Goal: Task Accomplishment & Management: Use online tool/utility

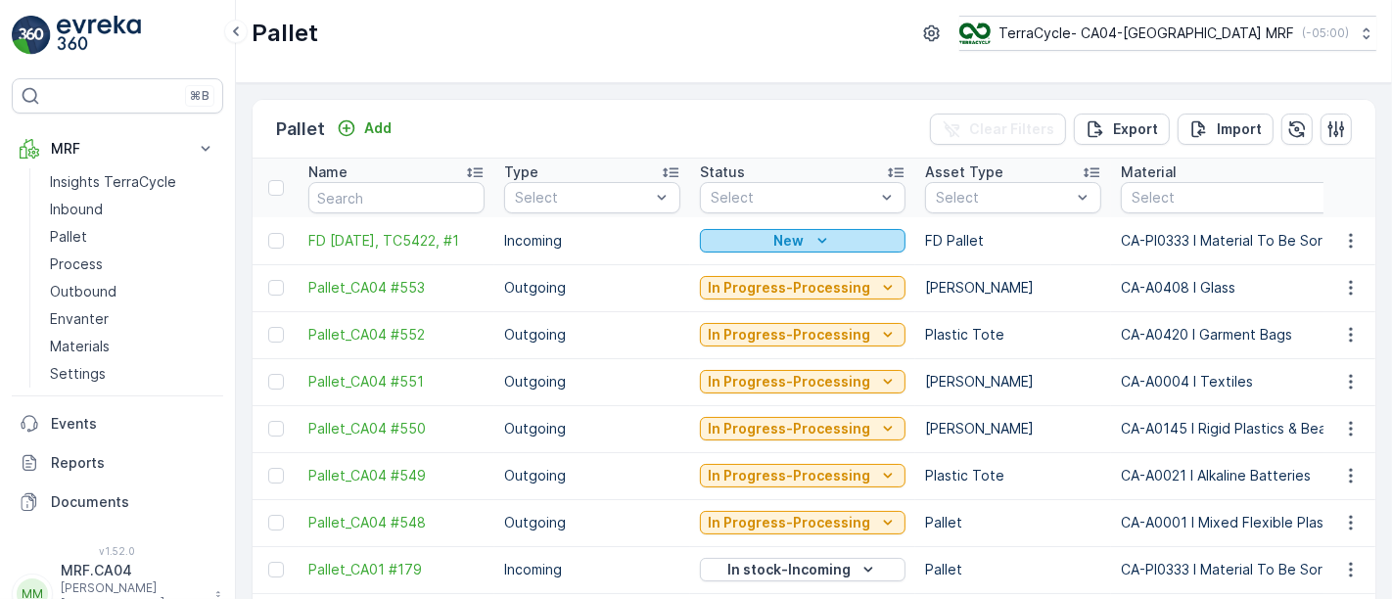
click at [836, 236] on div "New" at bounding box center [803, 241] width 190 height 20
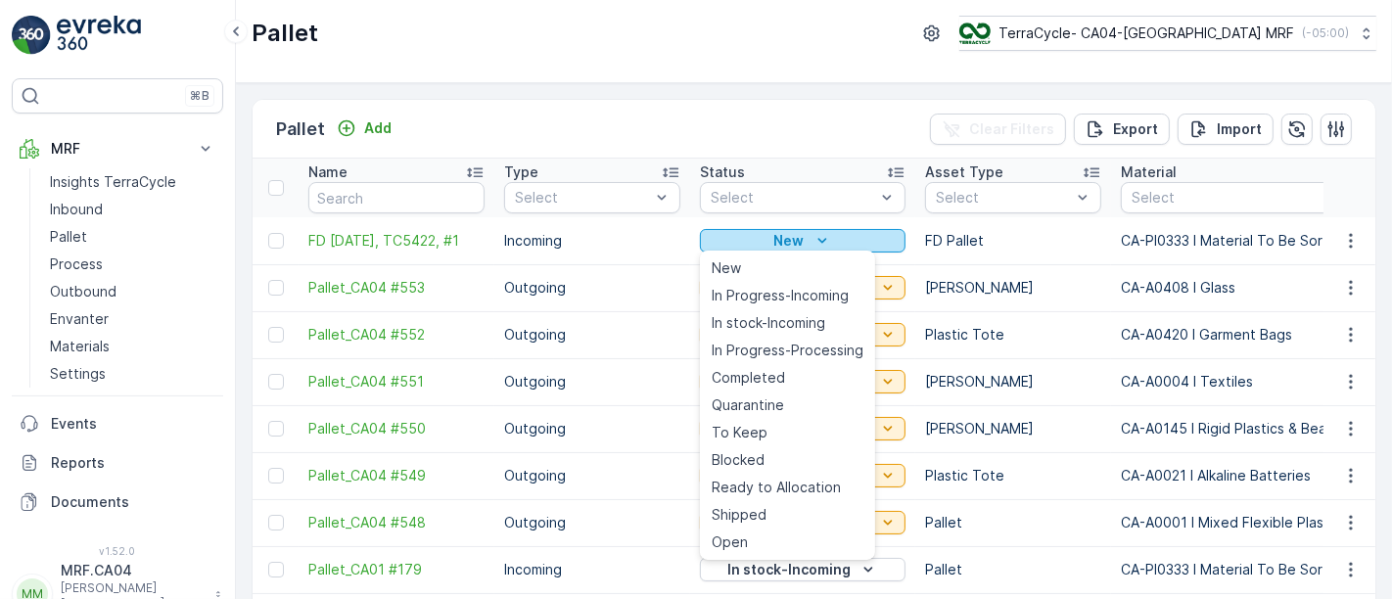
click at [826, 242] on icon "New" at bounding box center [823, 241] width 20 height 20
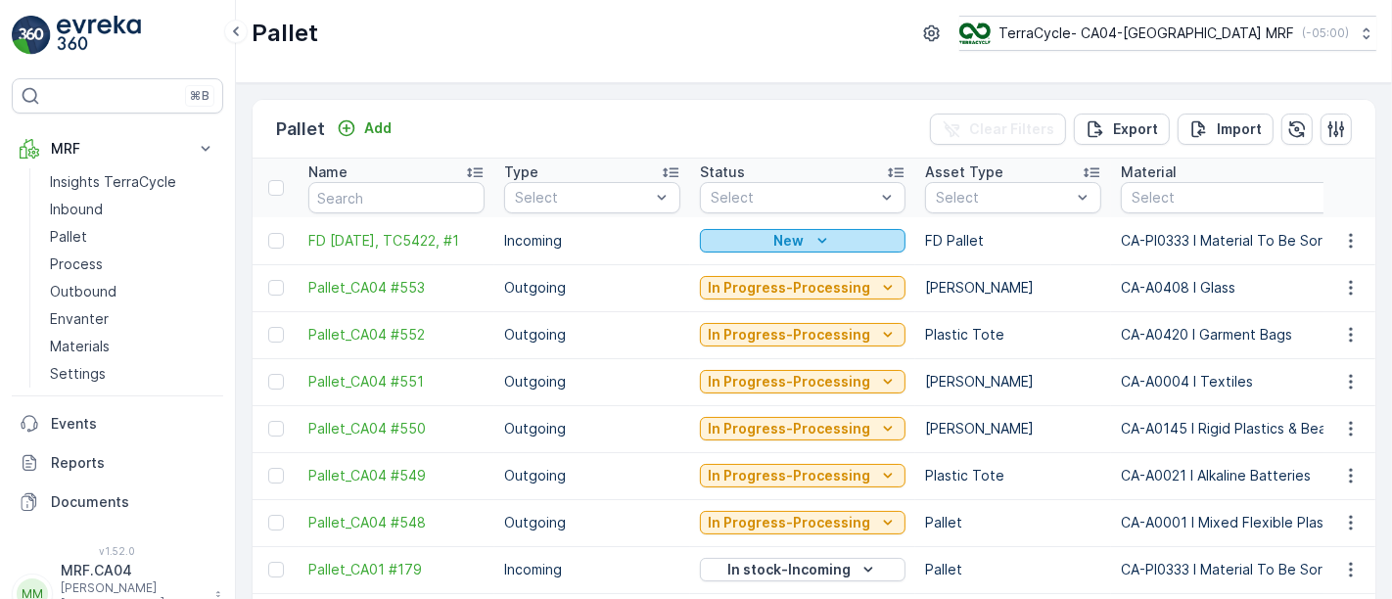
click at [826, 242] on icon "New" at bounding box center [823, 241] width 20 height 20
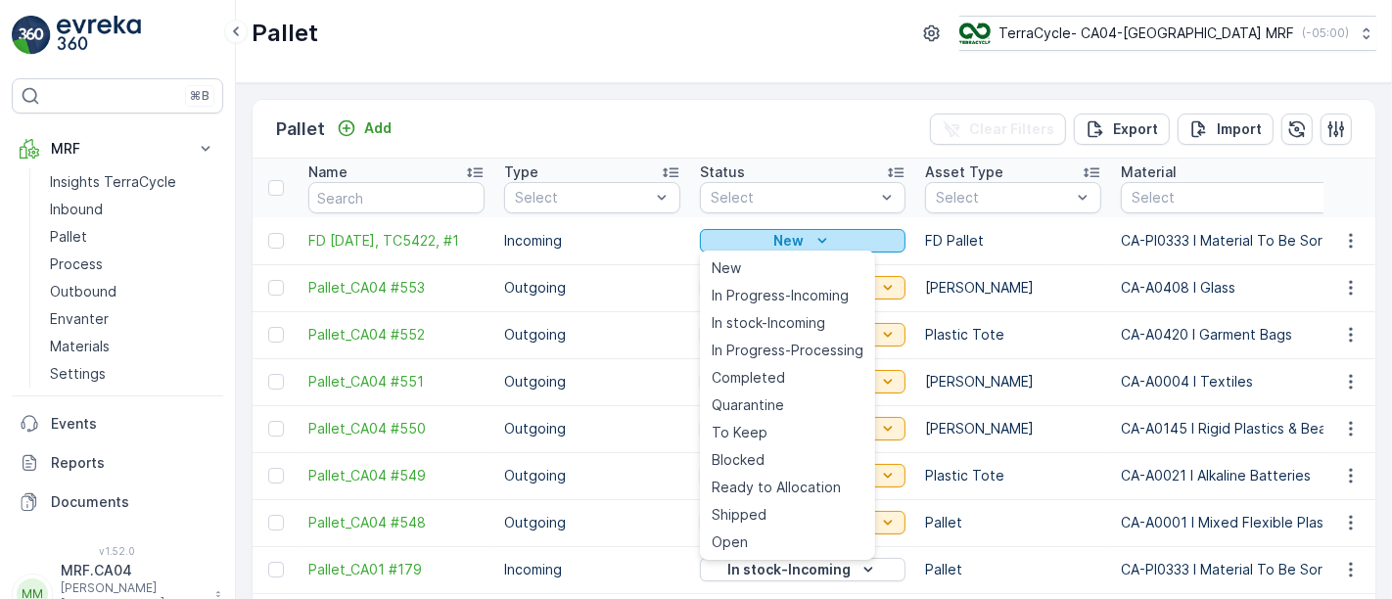
click at [814, 239] on icon "New" at bounding box center [823, 241] width 20 height 20
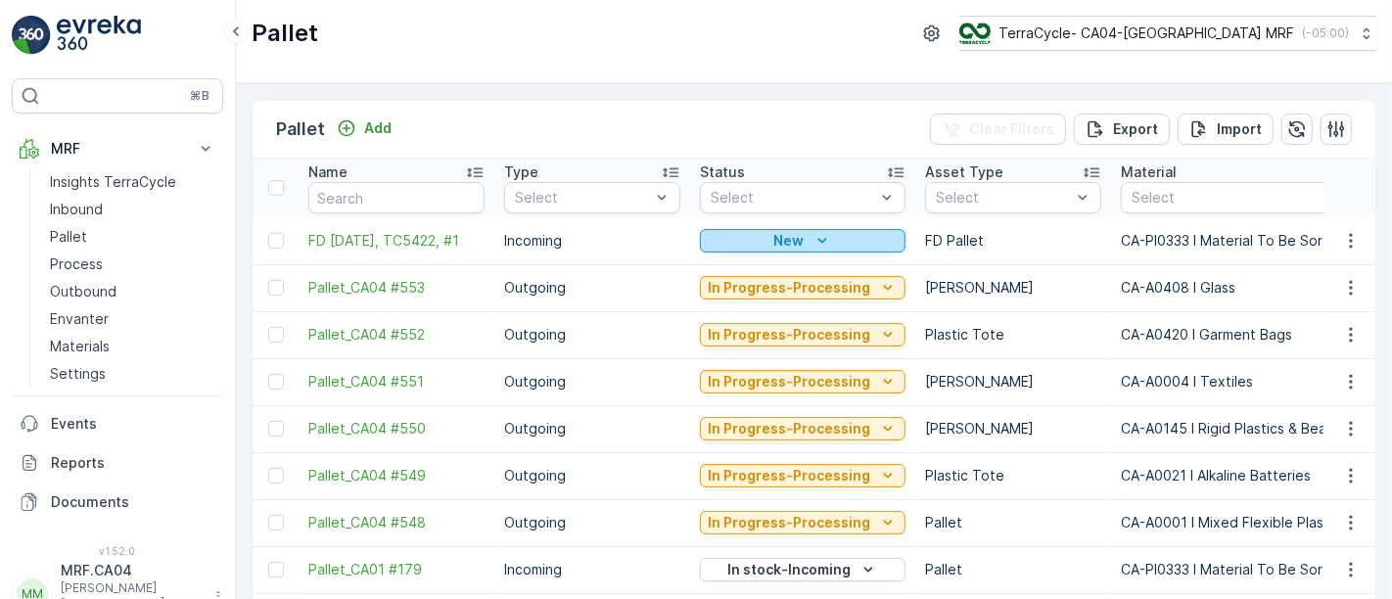
click at [813, 241] on icon "New" at bounding box center [823, 241] width 20 height 20
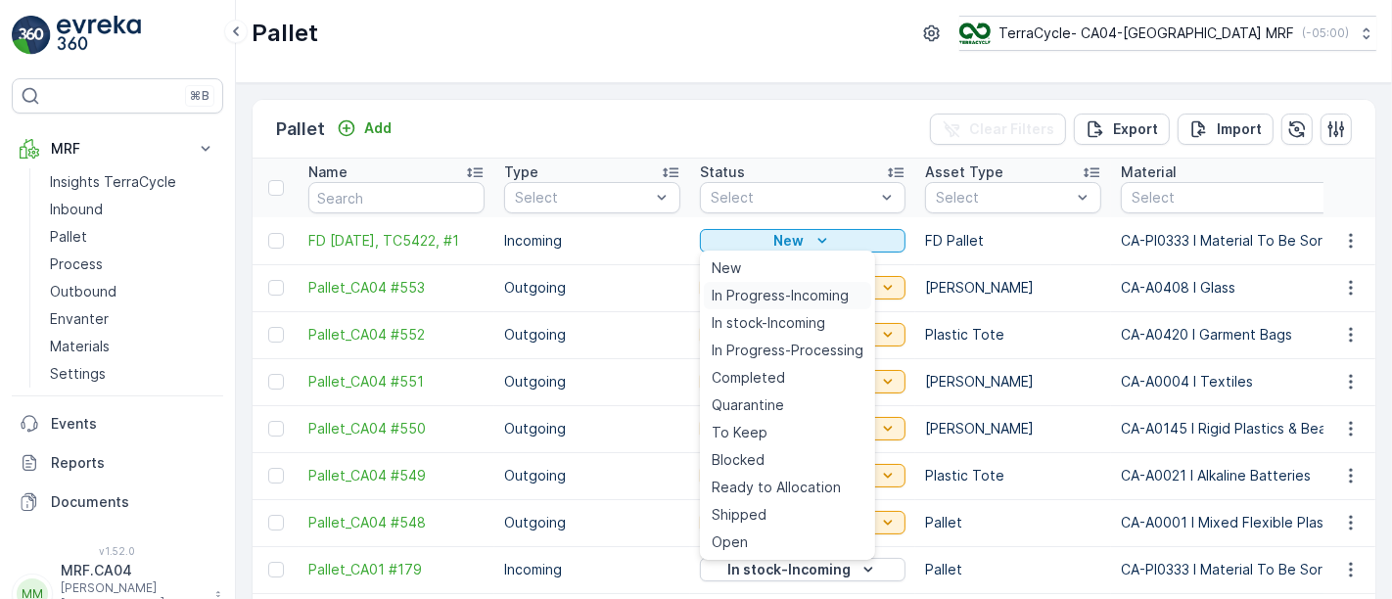
click at [804, 298] on span "In Progress-Incoming" at bounding box center [780, 296] width 137 height 20
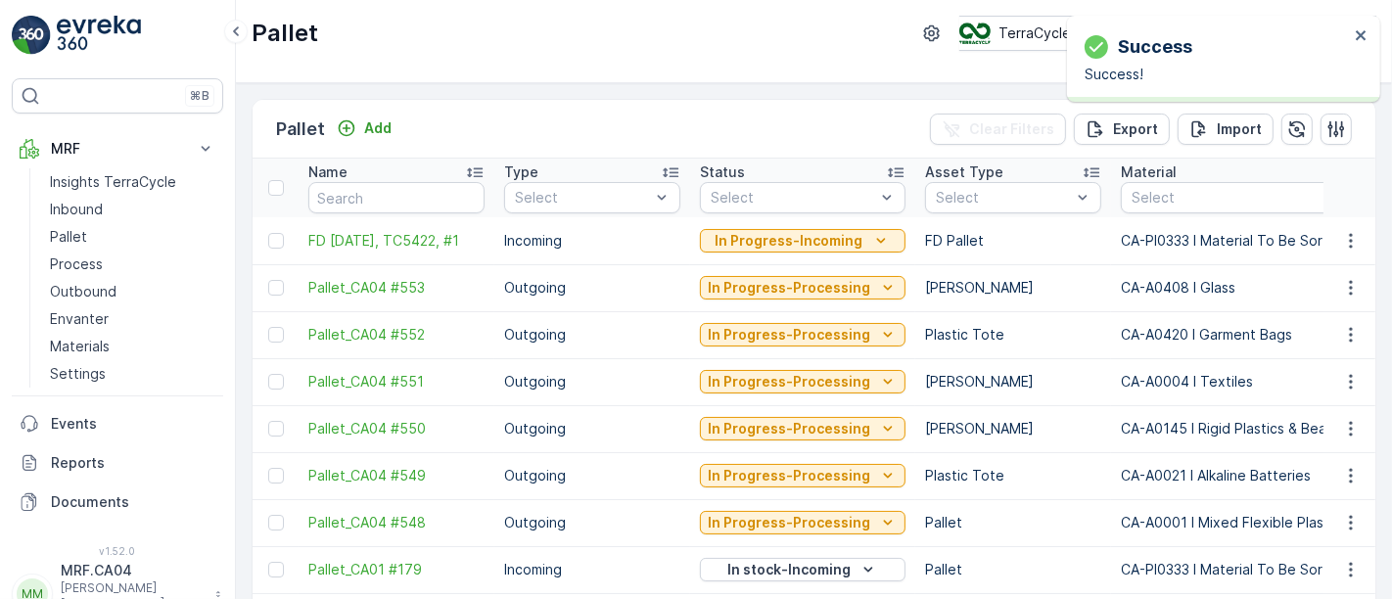
drag, startPoint x: 299, startPoint y: 241, endPoint x: 486, endPoint y: 247, distance: 187.1
click at [486, 247] on td "FD [DATE], TC5422, #1" at bounding box center [397, 240] width 196 height 47
copy span "FD [DATE], TC5422, #1"
click at [94, 262] on p "Process" at bounding box center [76, 265] width 53 height 20
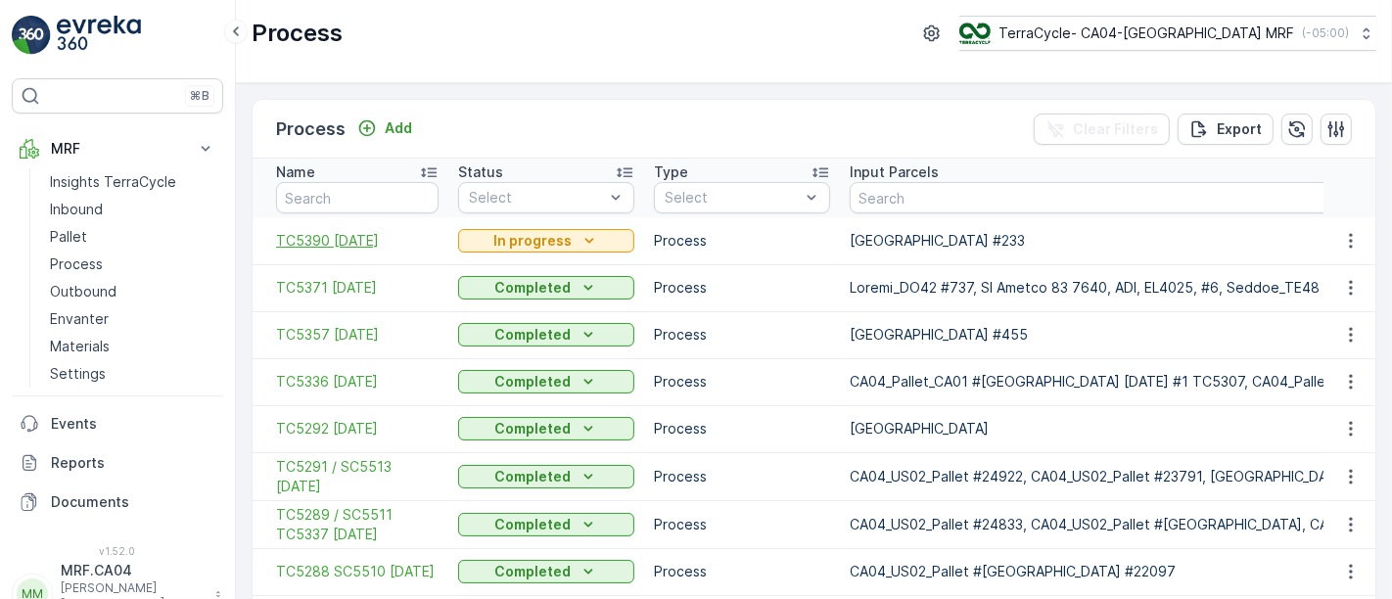
click at [380, 243] on span "TC5390 [DATE]" at bounding box center [357, 241] width 163 height 20
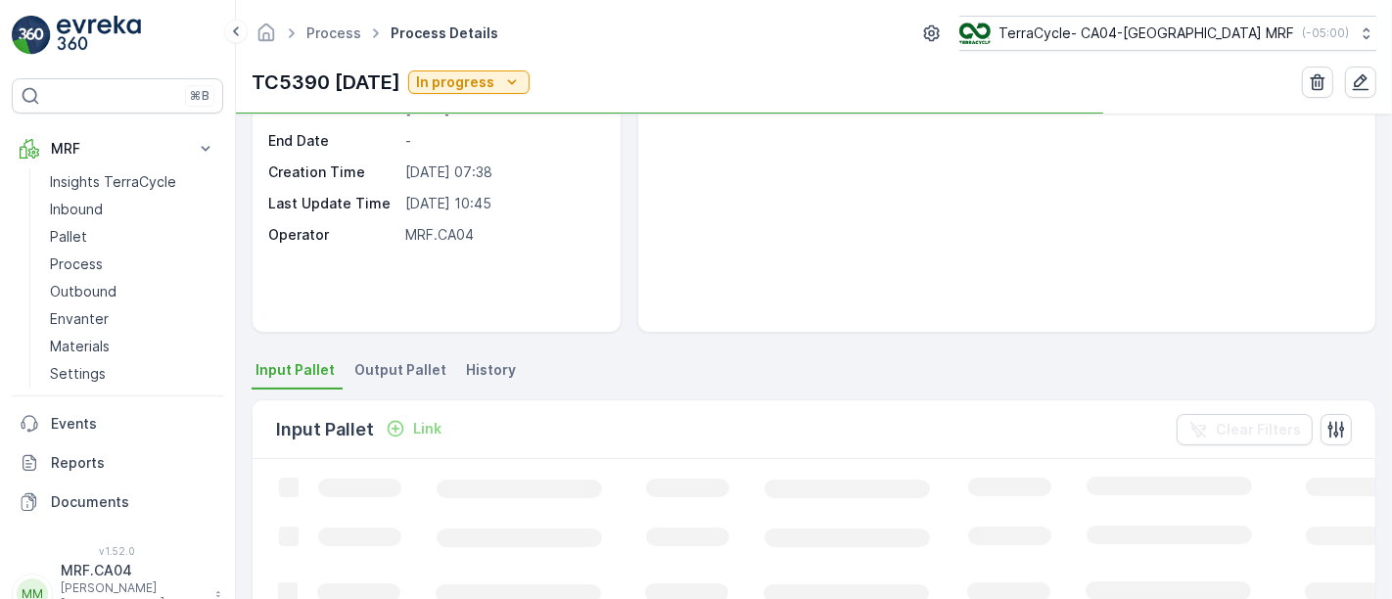
scroll to position [326, 0]
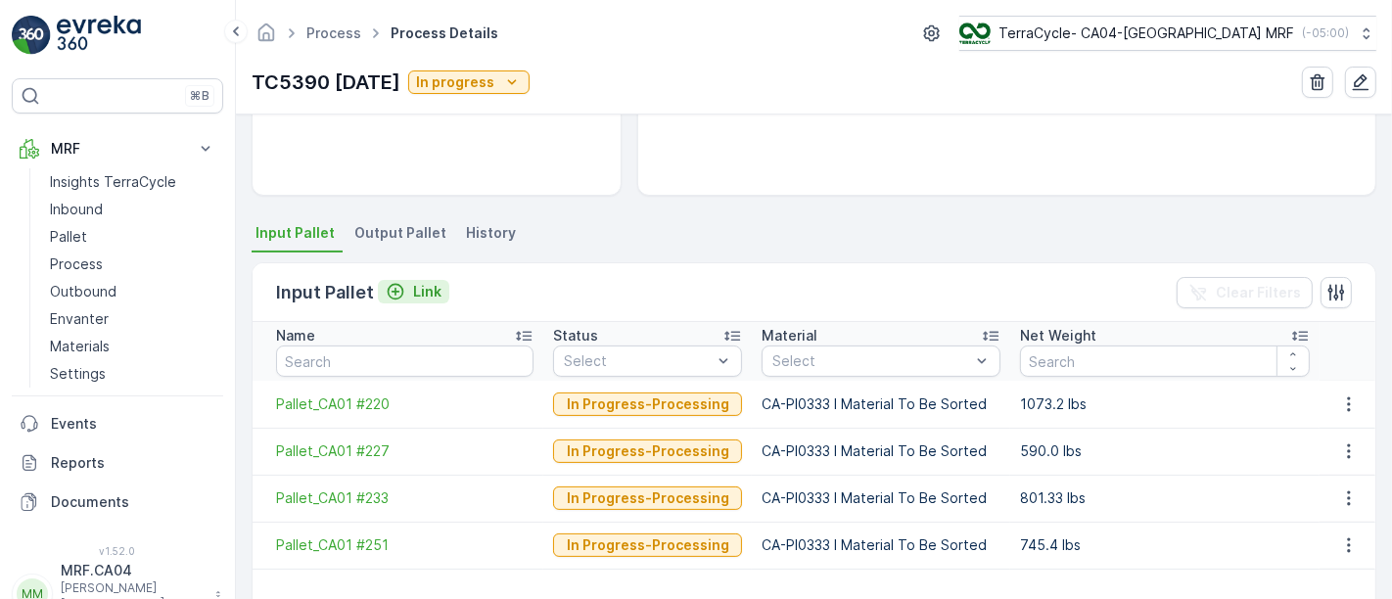
click at [419, 288] on p "Link" at bounding box center [427, 292] width 28 height 20
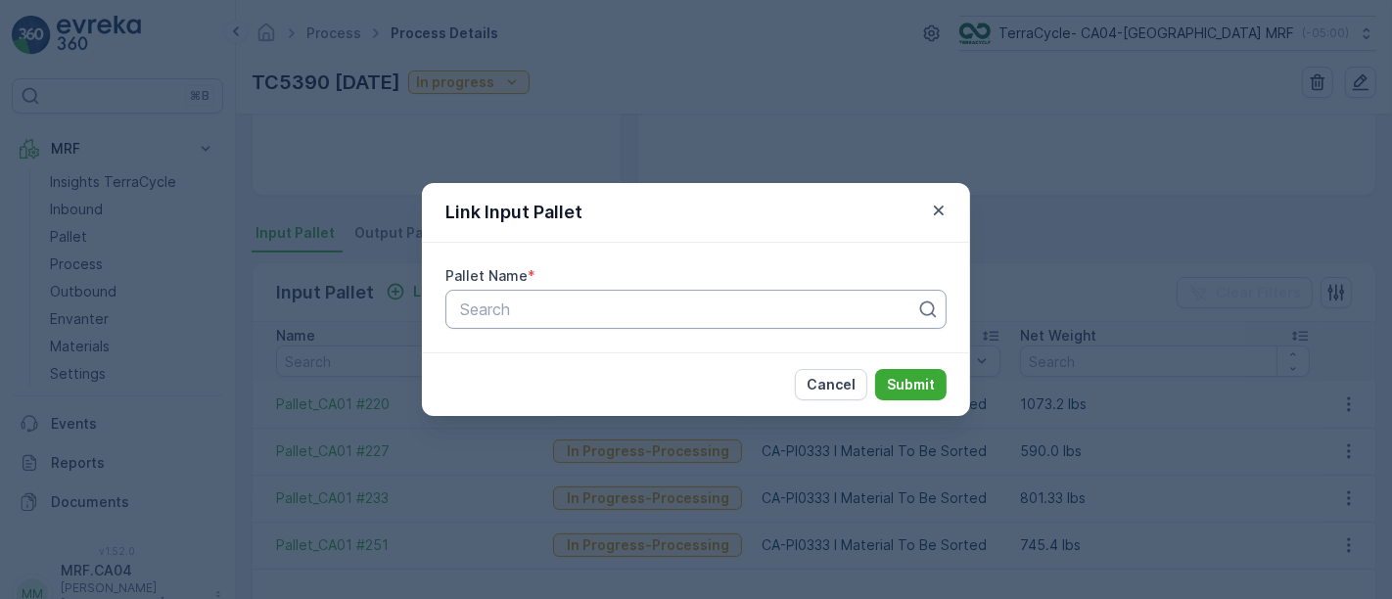
click at [545, 311] on div at bounding box center [688, 310] width 460 height 18
paste input "FD [DATE], TC5422, #1"
type input "FD [DATE], TC5422, #1"
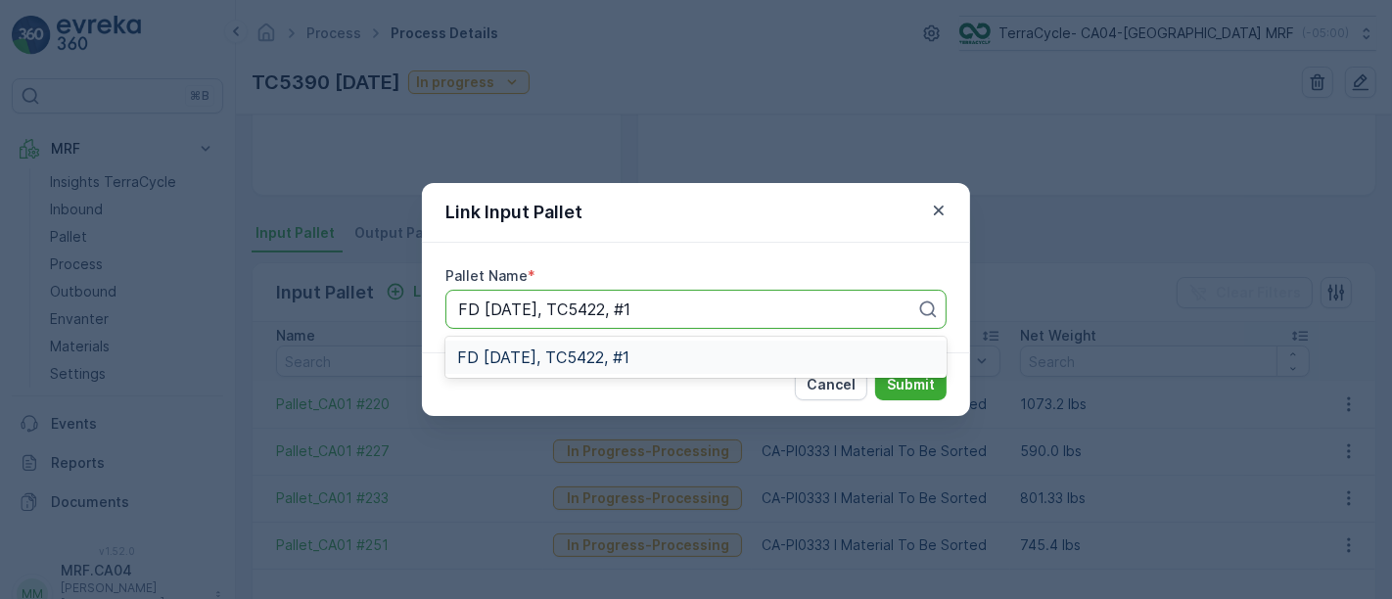
click at [590, 358] on span "FD [DATE], TC5422, #1" at bounding box center [543, 358] width 172 height 18
click at [914, 384] on p "Submit" at bounding box center [911, 385] width 48 height 20
click at [83, 210] on div "Link Input Pallet Pallet Name * FD [DATE], TC5422, #1 Cancel Submit" at bounding box center [696, 299] width 1392 height 599
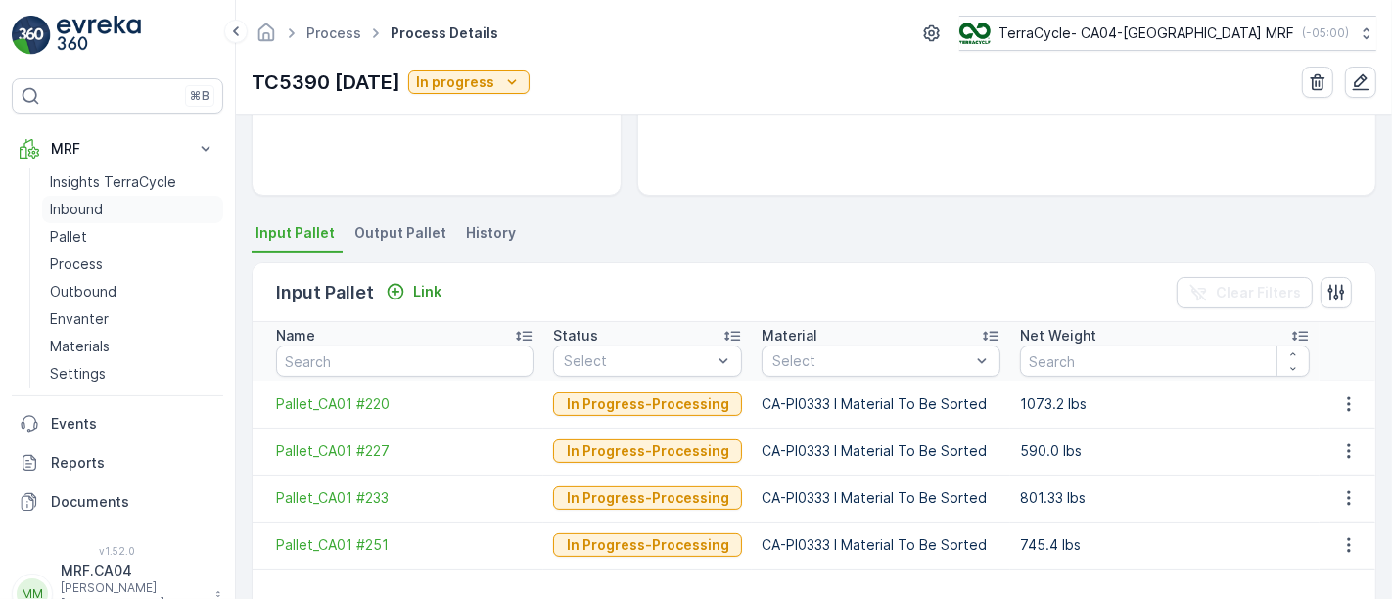
click at [87, 208] on p "Inbound" at bounding box center [76, 210] width 53 height 20
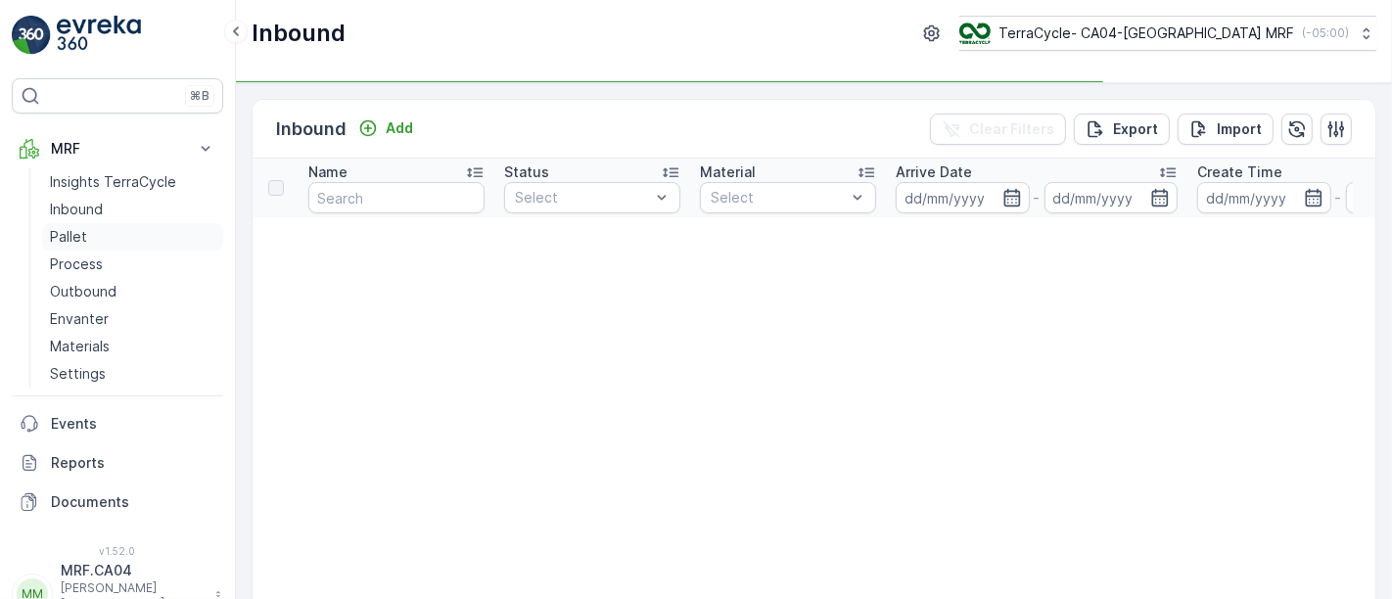
click at [75, 237] on p "Pallet" at bounding box center [68, 237] width 37 height 20
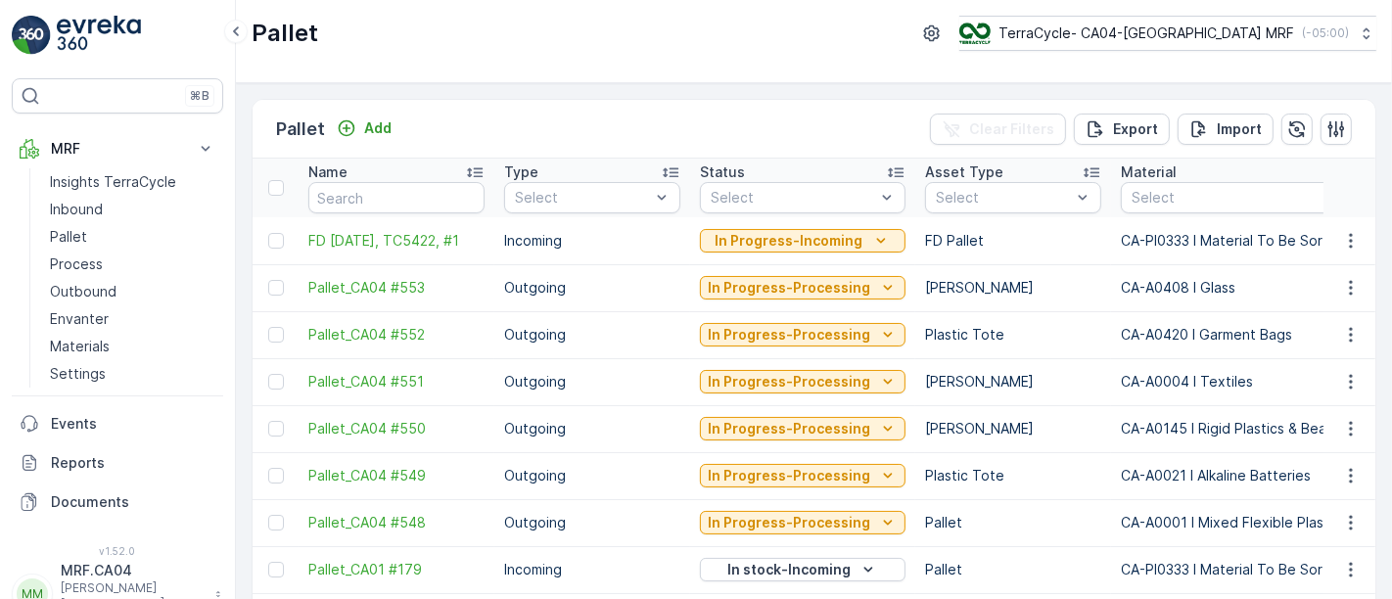
click at [402, 189] on input "text" at bounding box center [396, 197] width 176 height 31
click at [1345, 237] on icon "button" at bounding box center [1351, 241] width 20 height 20
click at [876, 240] on icon "In Progress-Incoming" at bounding box center [881, 241] width 20 height 20
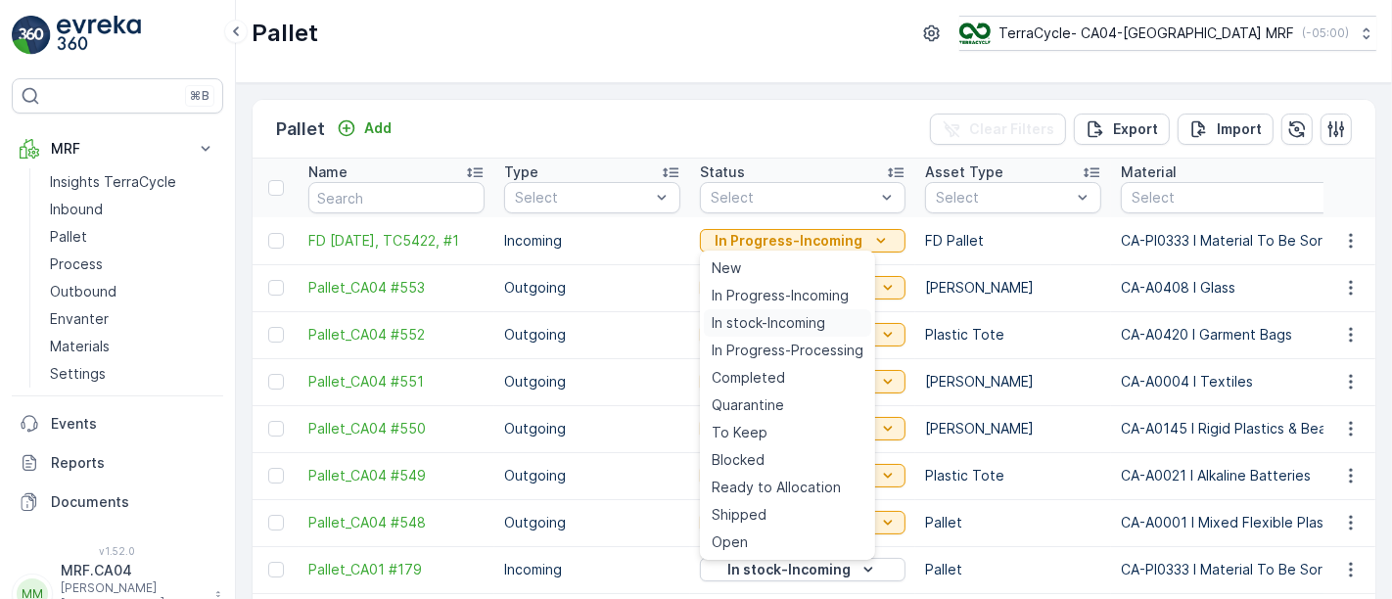
click at [747, 317] on span "In stock-Incoming" at bounding box center [769, 323] width 114 height 20
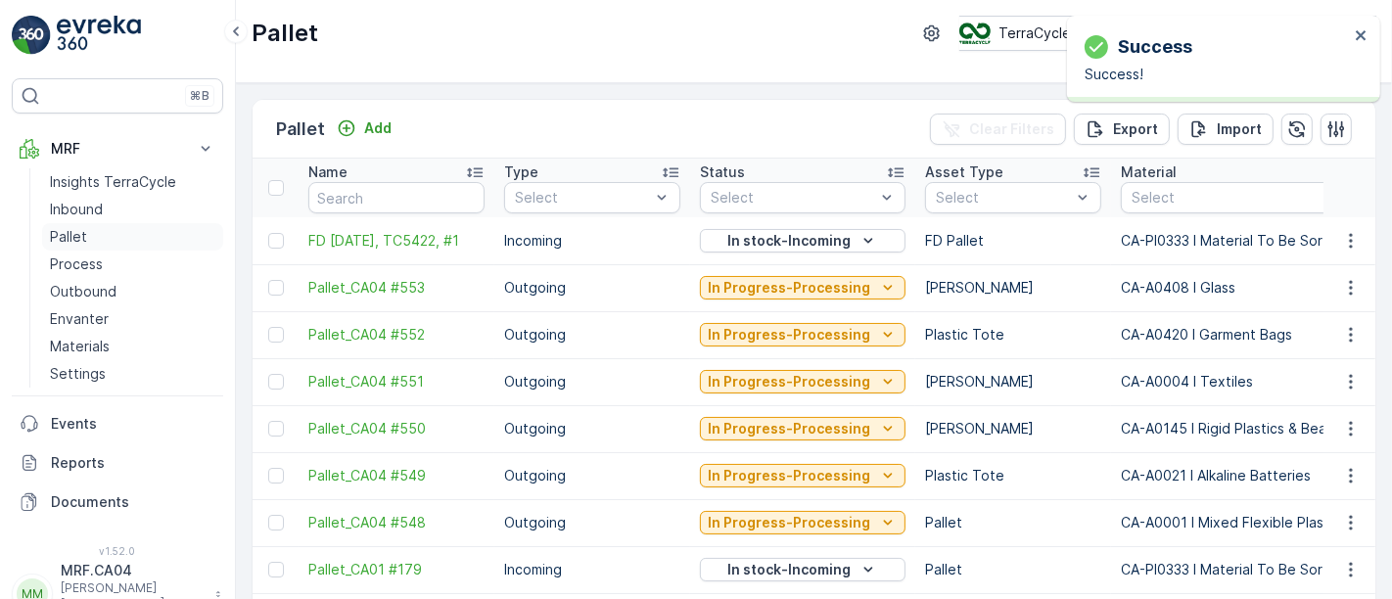
click at [80, 236] on p "Pallet" at bounding box center [68, 237] width 37 height 20
drag, startPoint x: 478, startPoint y: 247, endPoint x: 307, endPoint y: 250, distance: 170.4
click at [307, 250] on td "FD [DATE], TC5422, #1" at bounding box center [397, 240] width 196 height 47
copy span "FD [DATE], TC5422, #1"
click at [89, 264] on p "Process" at bounding box center [76, 265] width 53 height 20
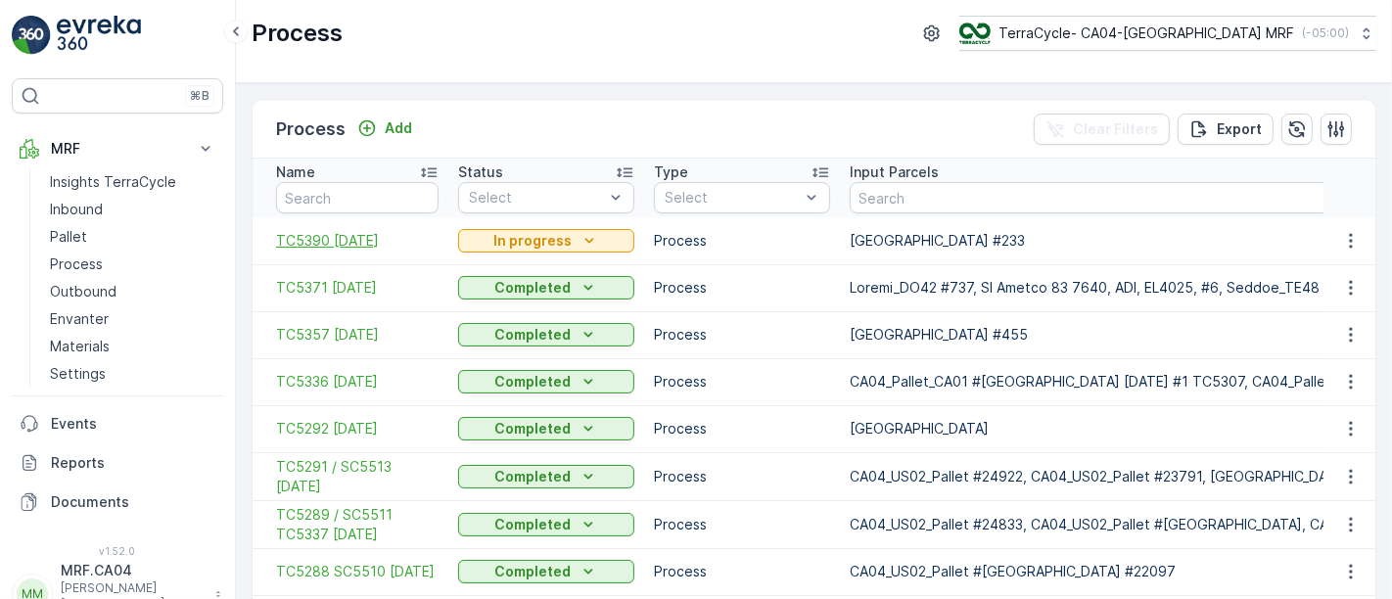
click at [363, 238] on span "TC5390 [DATE]" at bounding box center [357, 241] width 163 height 20
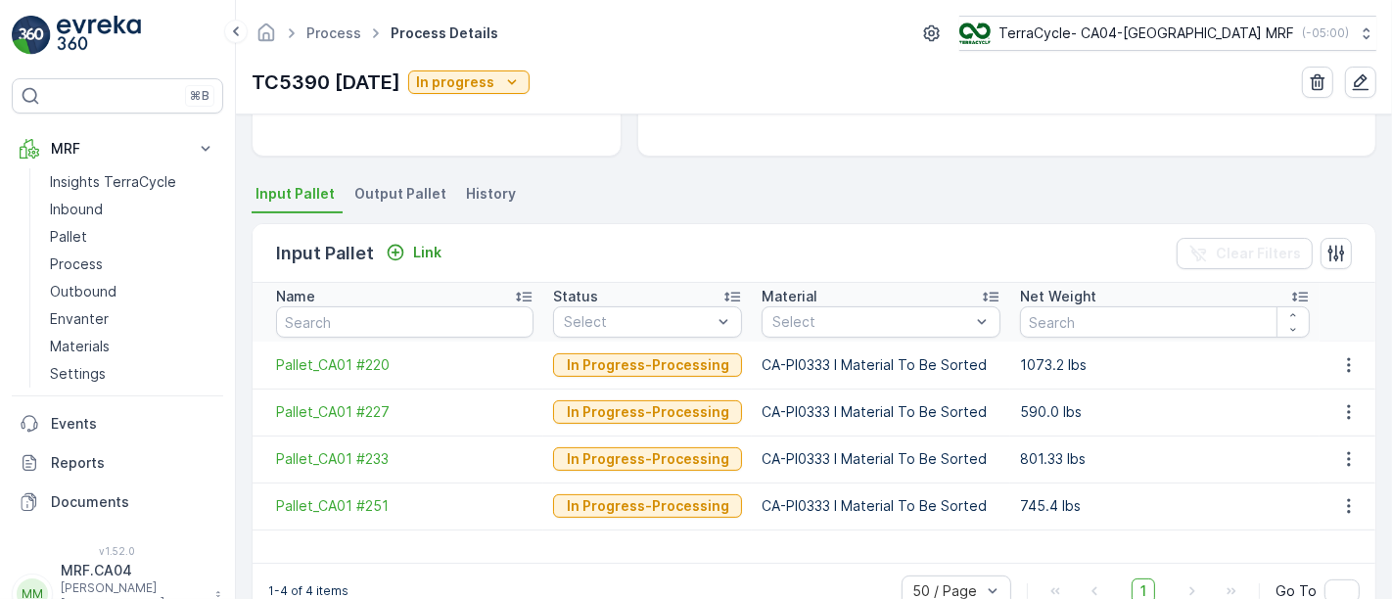
scroll to position [407, 0]
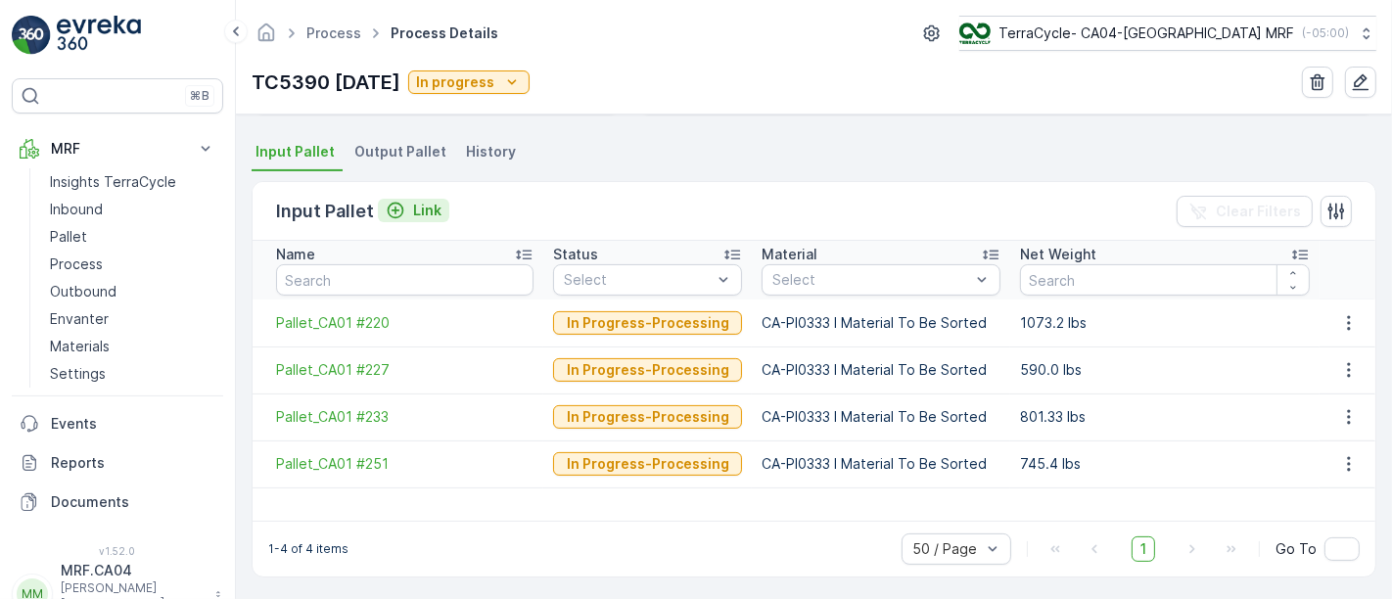
click at [413, 203] on p "Link" at bounding box center [427, 211] width 28 height 20
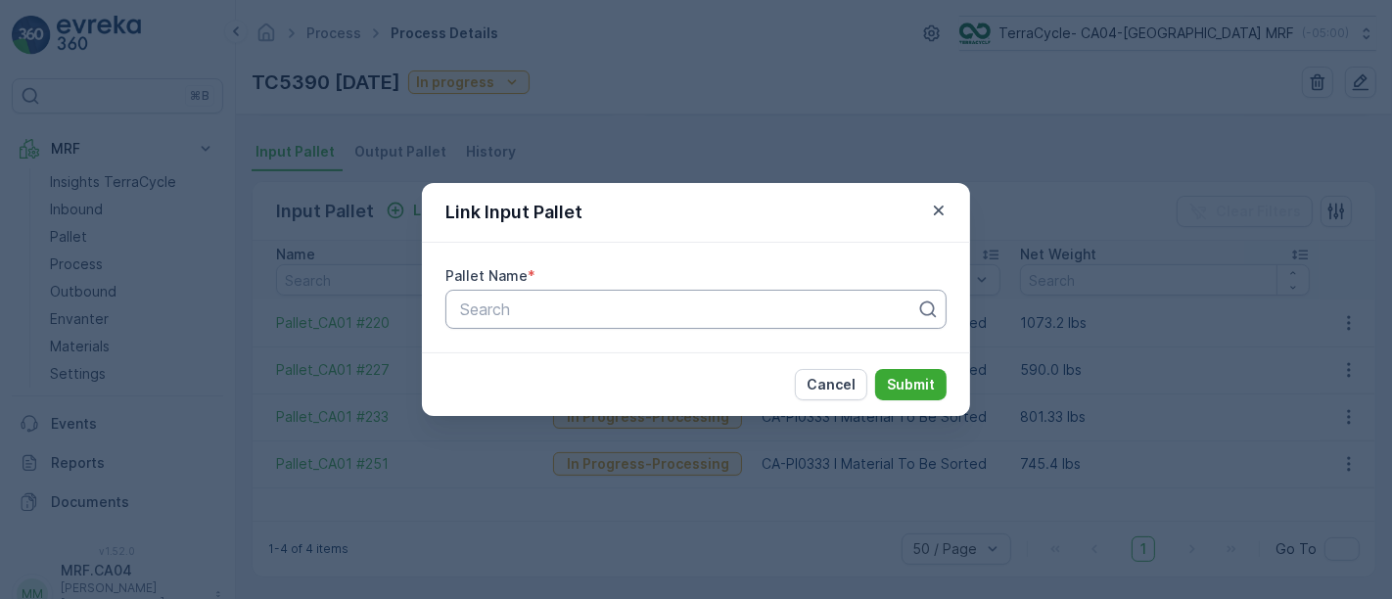
click at [531, 305] on div at bounding box center [688, 310] width 460 height 18
paste input "FD [DATE], TC5422, #1"
type input "FD [DATE], TC5422, #1"
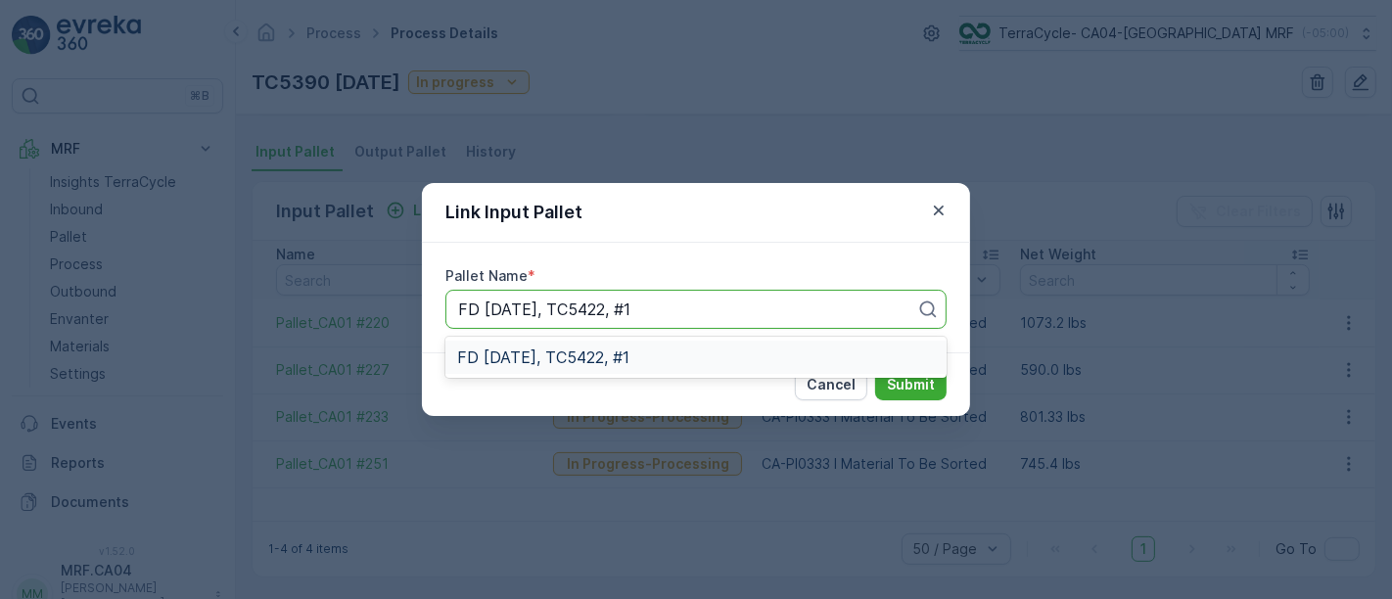
click at [630, 359] on span "FD [DATE], TC5422, #1" at bounding box center [543, 358] width 172 height 18
click at [915, 393] on p "Submit" at bounding box center [911, 385] width 48 height 20
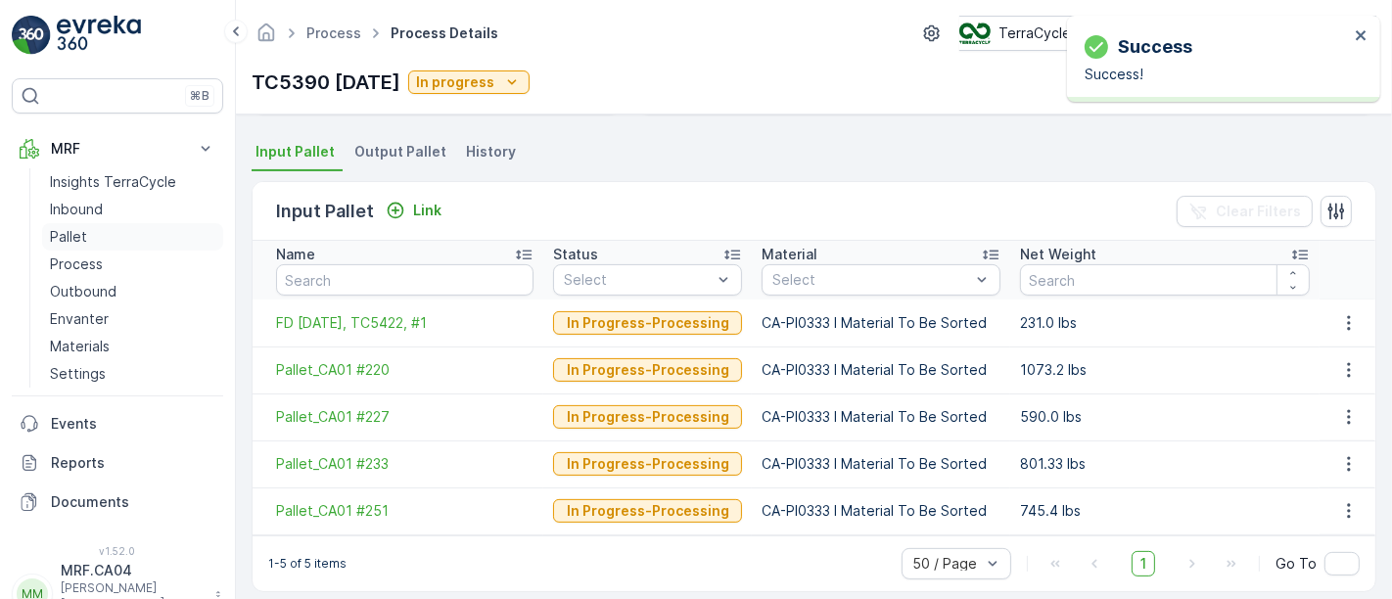
click at [71, 233] on p "Pallet" at bounding box center [68, 237] width 37 height 20
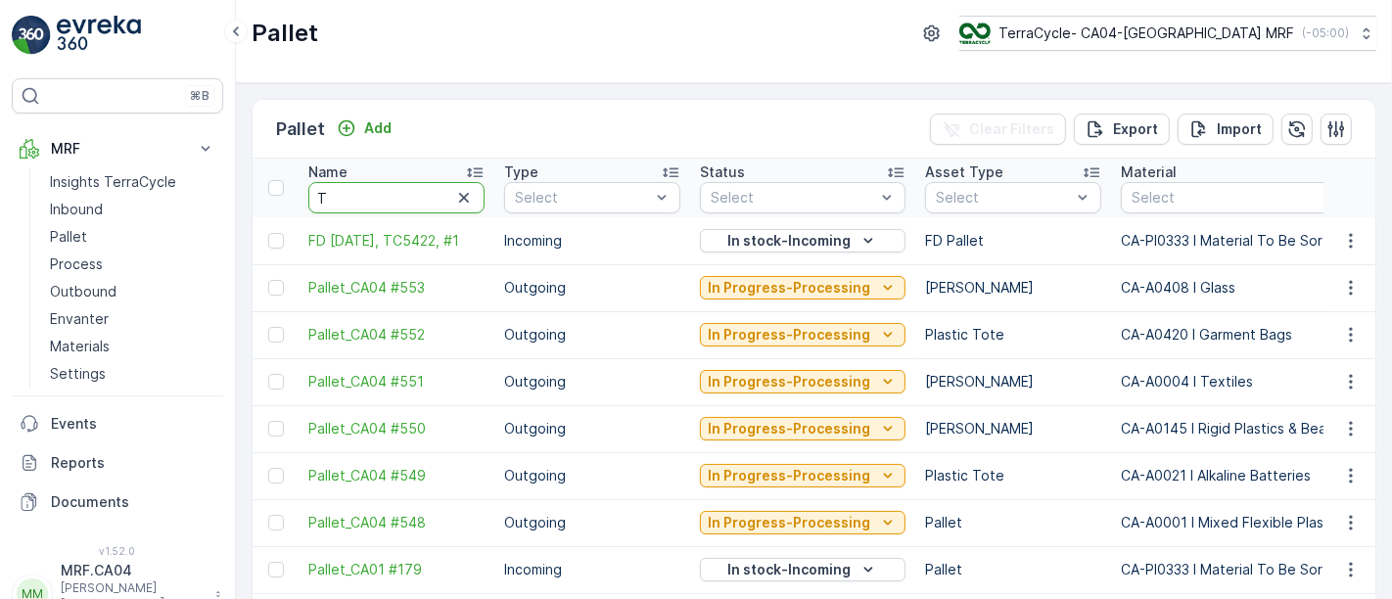
type input "TC"
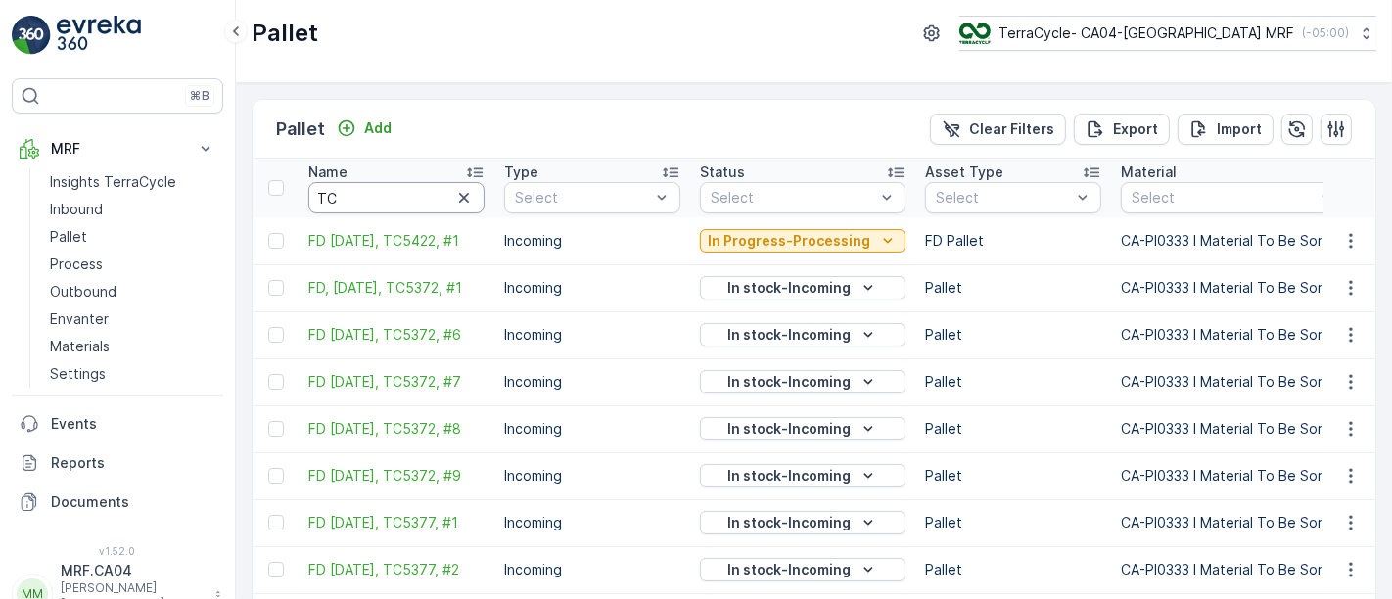
click at [387, 195] on input "TC" at bounding box center [396, 197] width 176 height 31
type input "TC542"
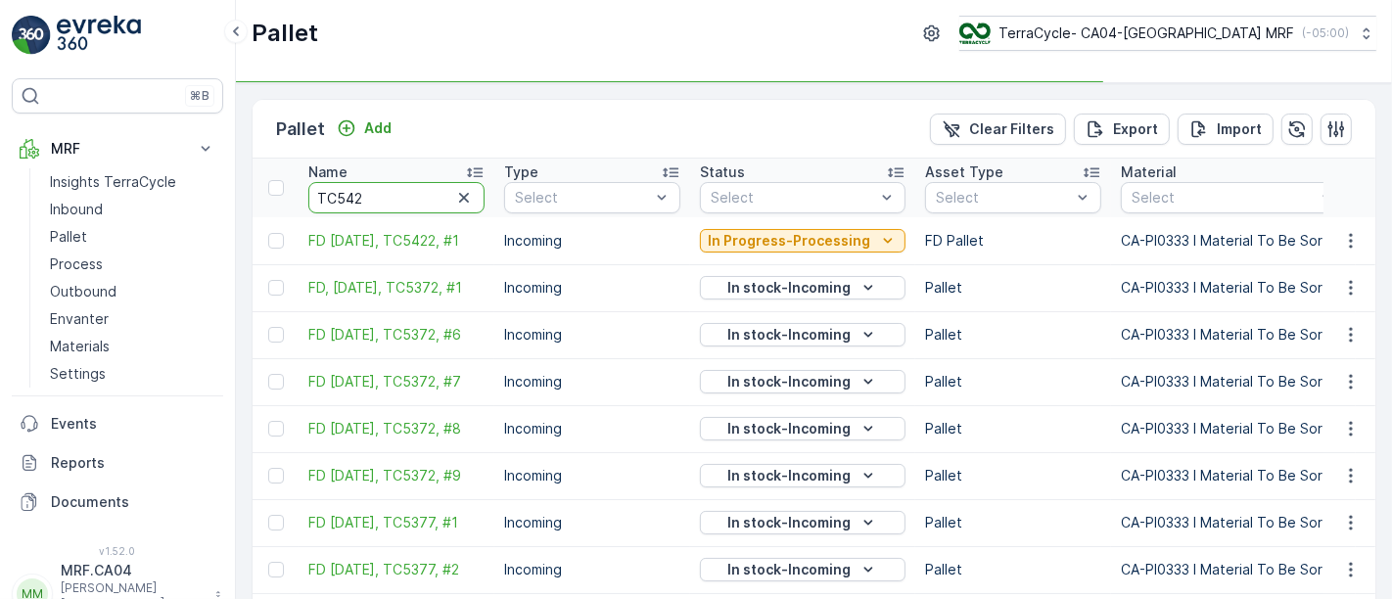
click at [387, 195] on input "TC542" at bounding box center [396, 197] width 176 height 31
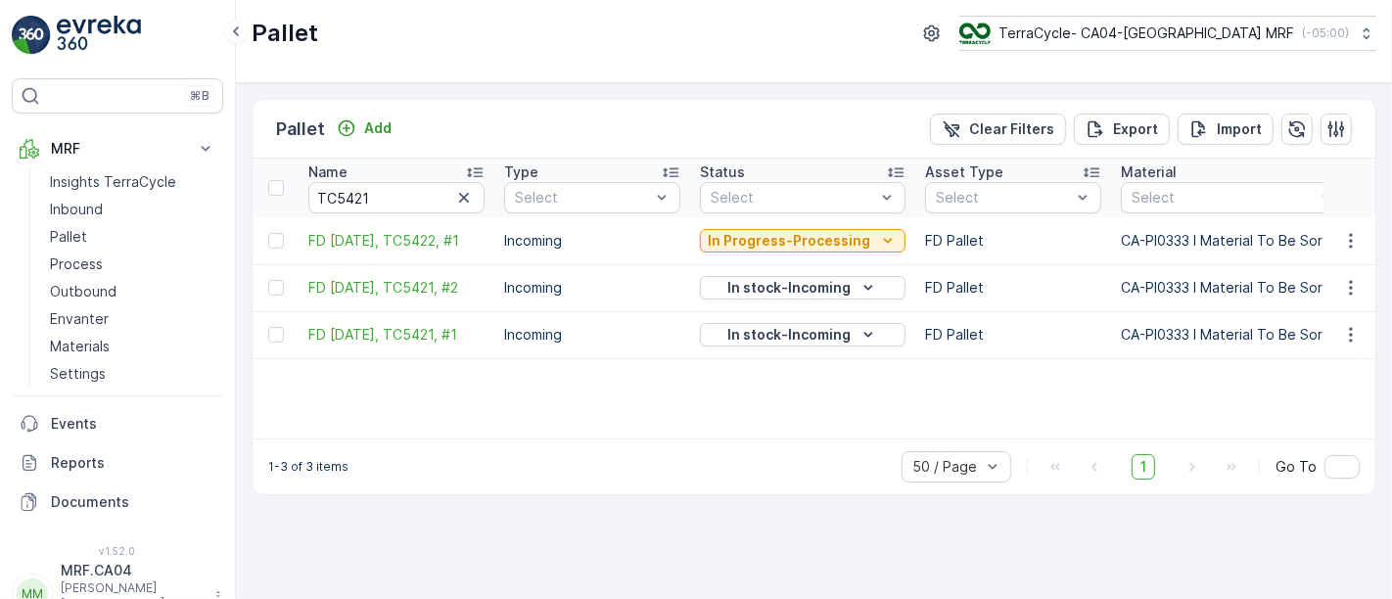
type input "TC542"
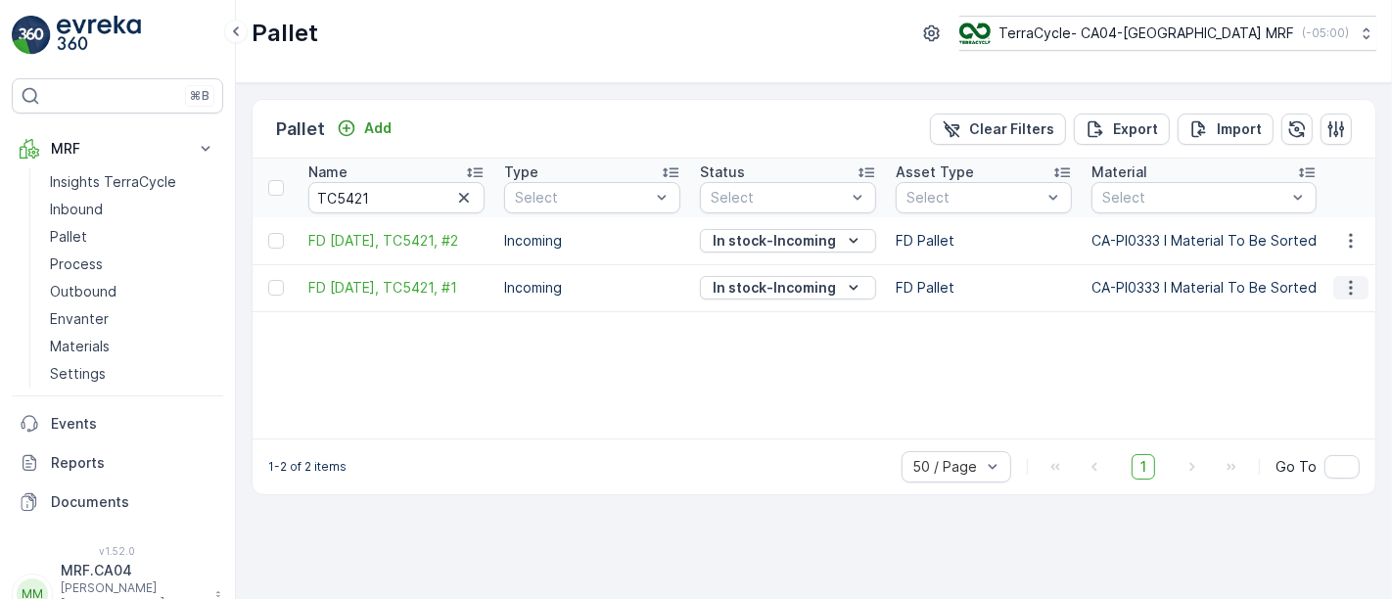
click at [1353, 279] on icon "button" at bounding box center [1351, 288] width 20 height 20
drag, startPoint x: 305, startPoint y: 273, endPoint x: 330, endPoint y: 299, distance: 36.0
click at [325, 295] on td "FD [DATE], TC5421, #1" at bounding box center [397, 287] width 196 height 47
copy span "FD [DATE], TC5421, #1"
click at [96, 262] on p "Process" at bounding box center [76, 265] width 53 height 20
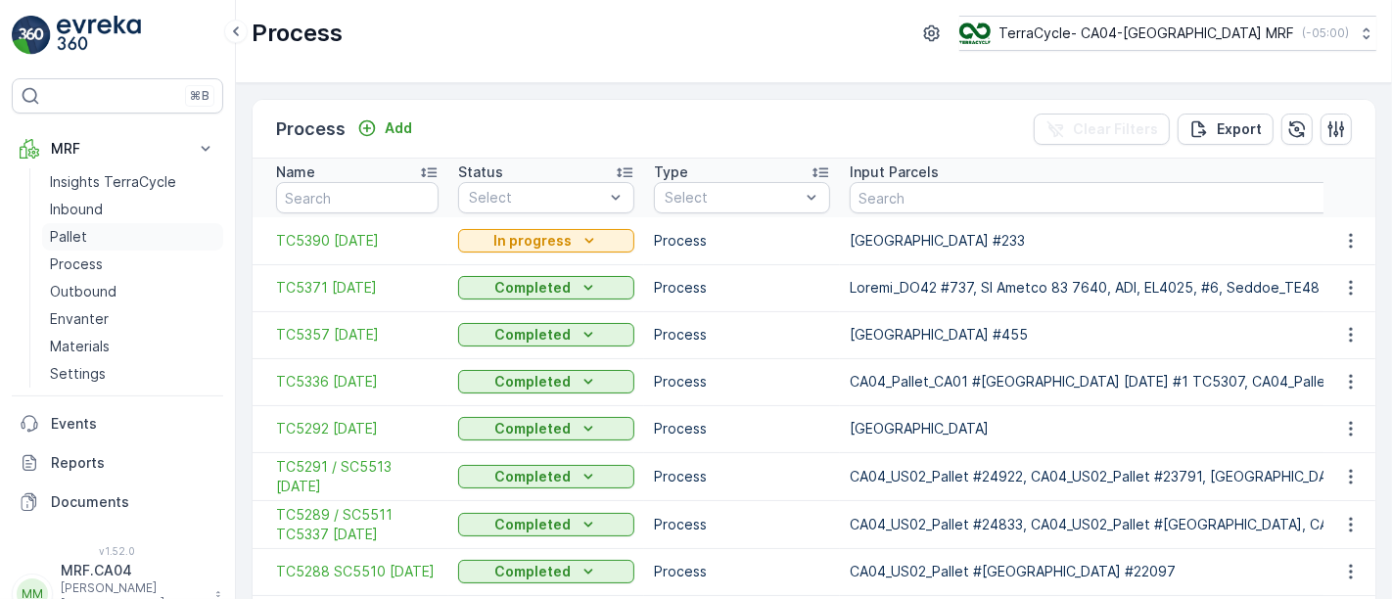
click at [56, 231] on p "Pallet" at bounding box center [68, 237] width 37 height 20
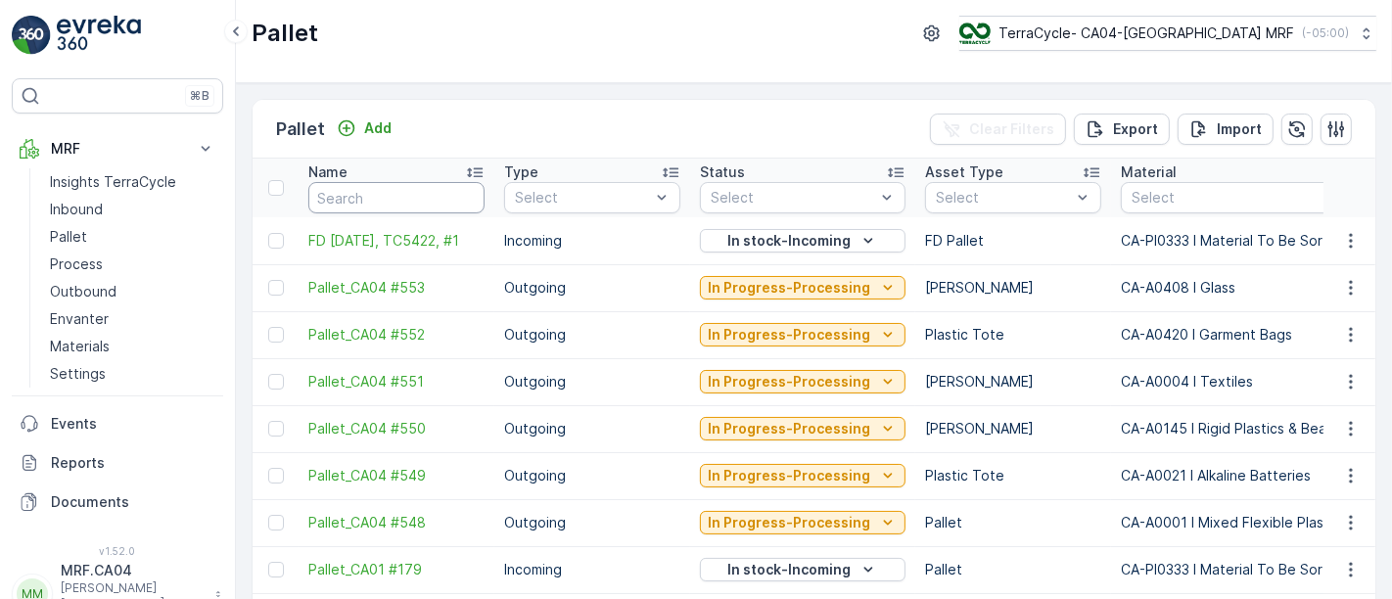
click at [378, 197] on input "text" at bounding box center [396, 197] width 176 height 31
paste input "FD [DATE], TC5421, #1"
type input "FD [DATE], TC5421, #1"
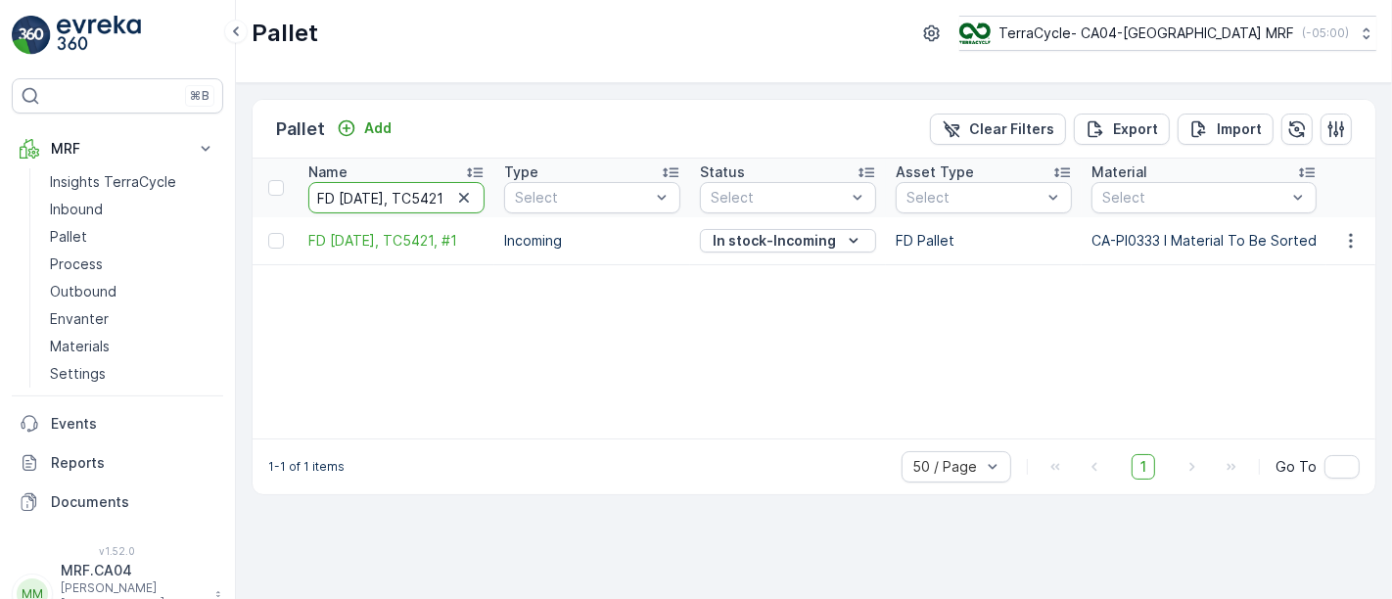
click at [432, 196] on input "FD [DATE], TC5421, #1" at bounding box center [396, 197] width 176 height 31
type input "FD [DATE], TC5421, #2"
click at [75, 258] on p "Process" at bounding box center [76, 265] width 53 height 20
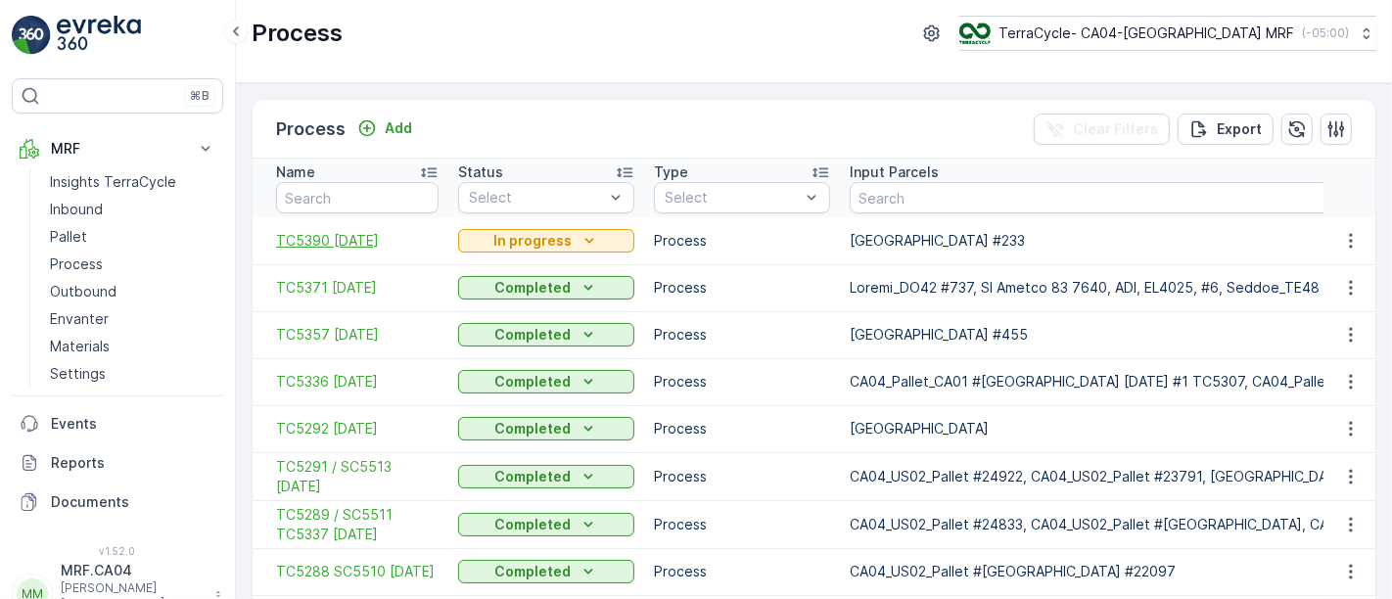
click at [365, 242] on span "TC5390 [DATE]" at bounding box center [357, 241] width 163 height 20
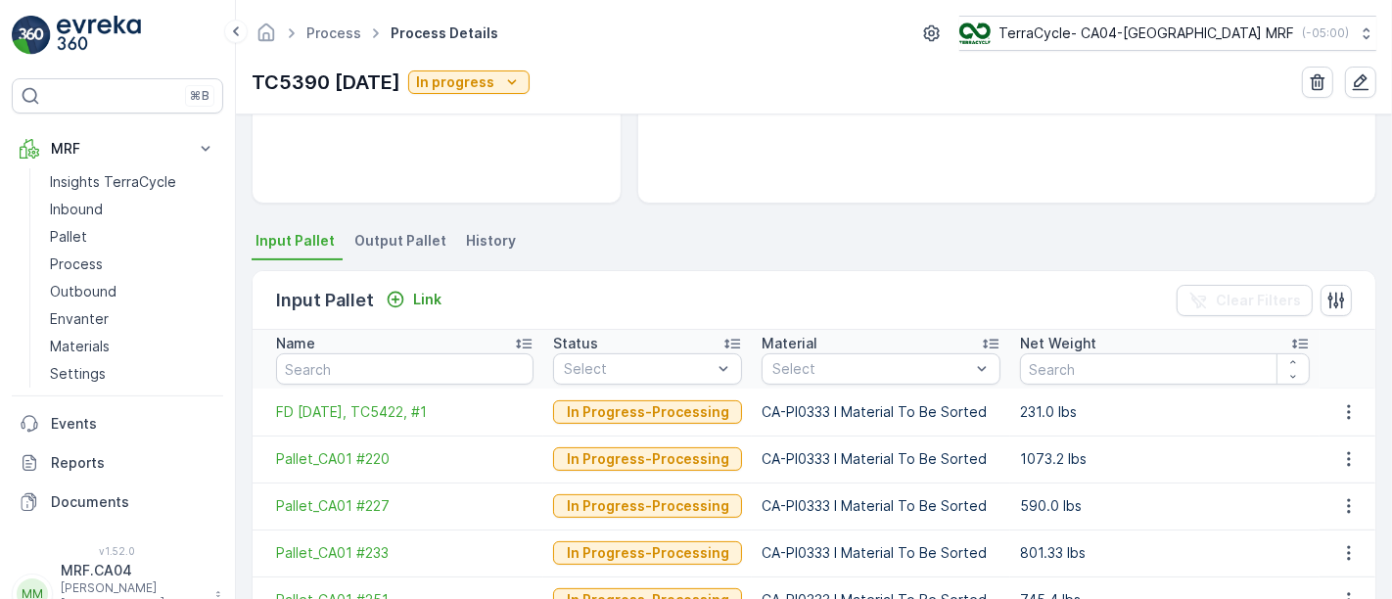
scroll to position [422, 0]
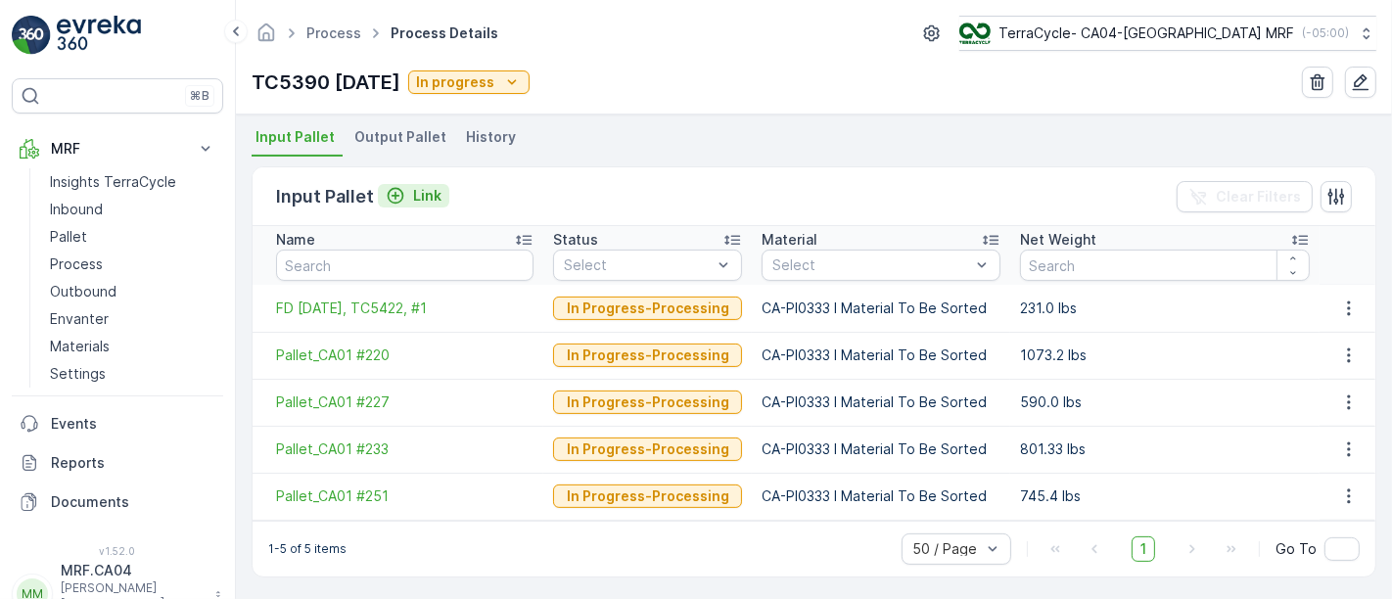
click at [431, 198] on p "Link" at bounding box center [427, 196] width 28 height 20
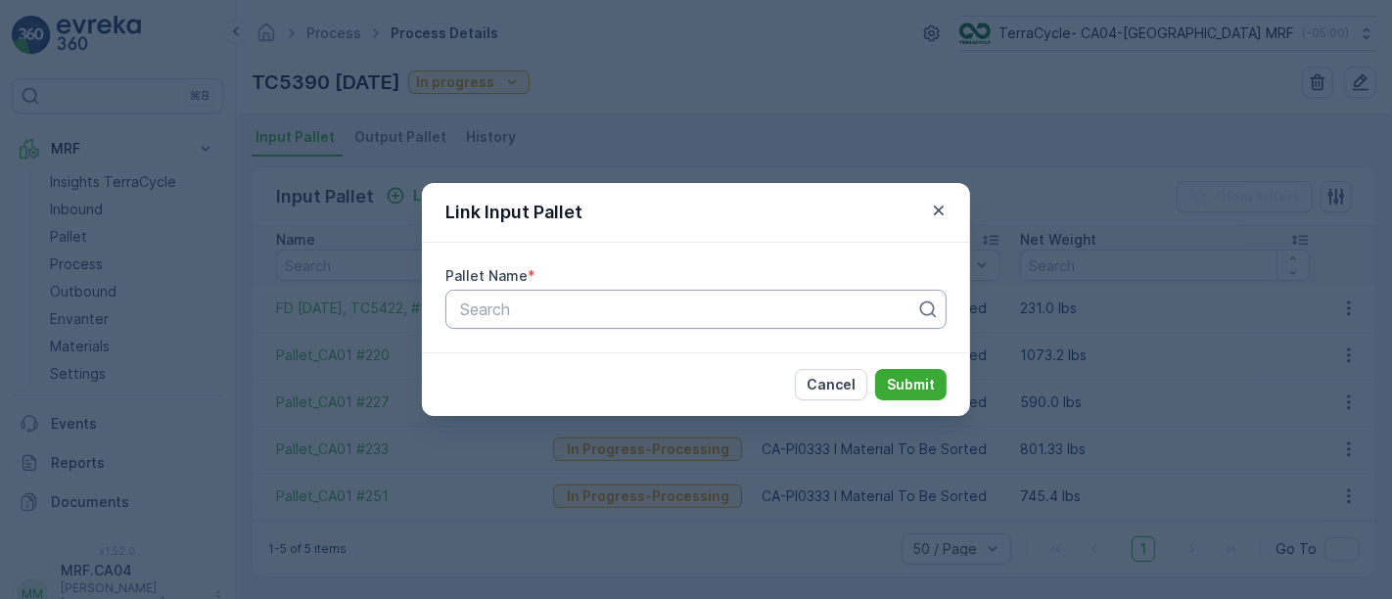
click at [651, 309] on div at bounding box center [688, 310] width 460 height 18
paste input "FD [DATE], TC5421, #1"
type input "FD [DATE], TC5421, #1"
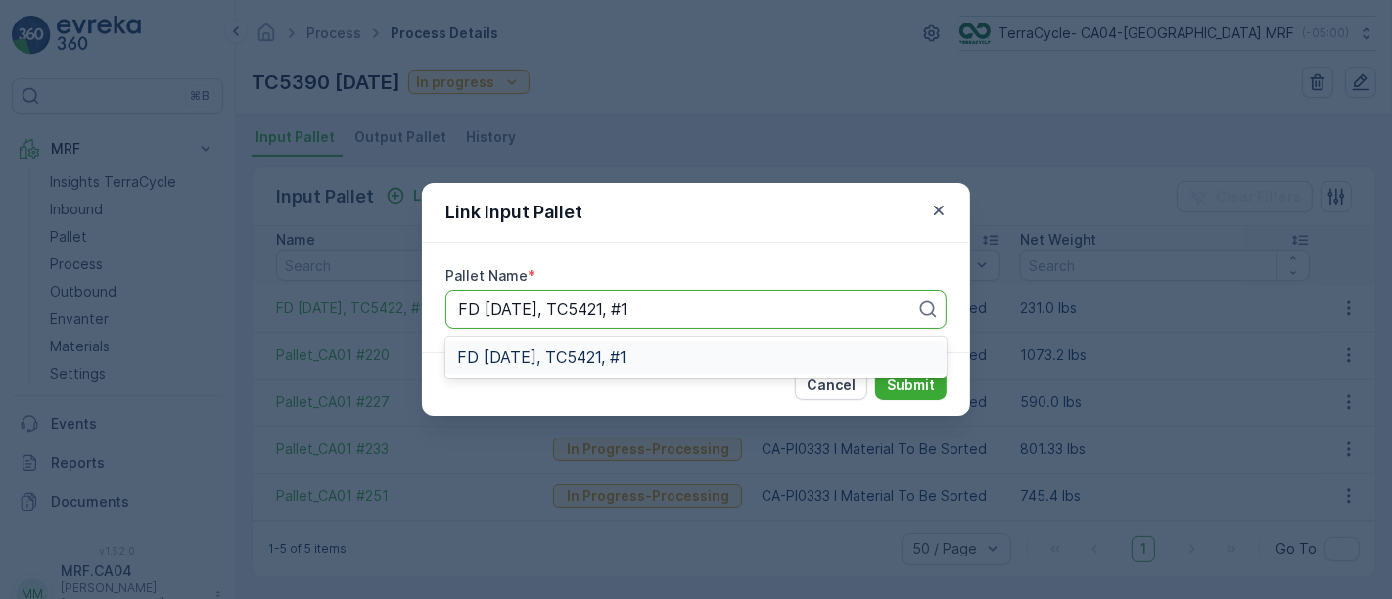
click at [627, 357] on span "FD [DATE], TC5421, #1" at bounding box center [541, 358] width 169 height 18
click at [914, 382] on p "Submit" at bounding box center [911, 385] width 48 height 20
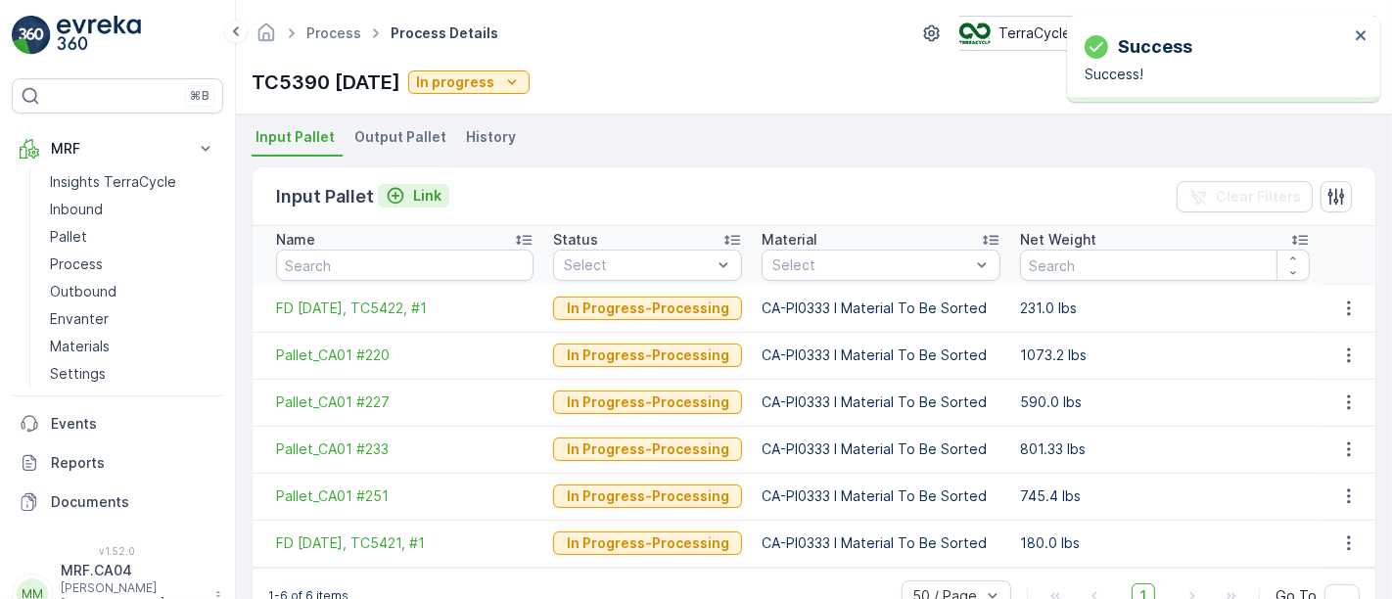
click at [422, 194] on p "Link" at bounding box center [427, 196] width 28 height 20
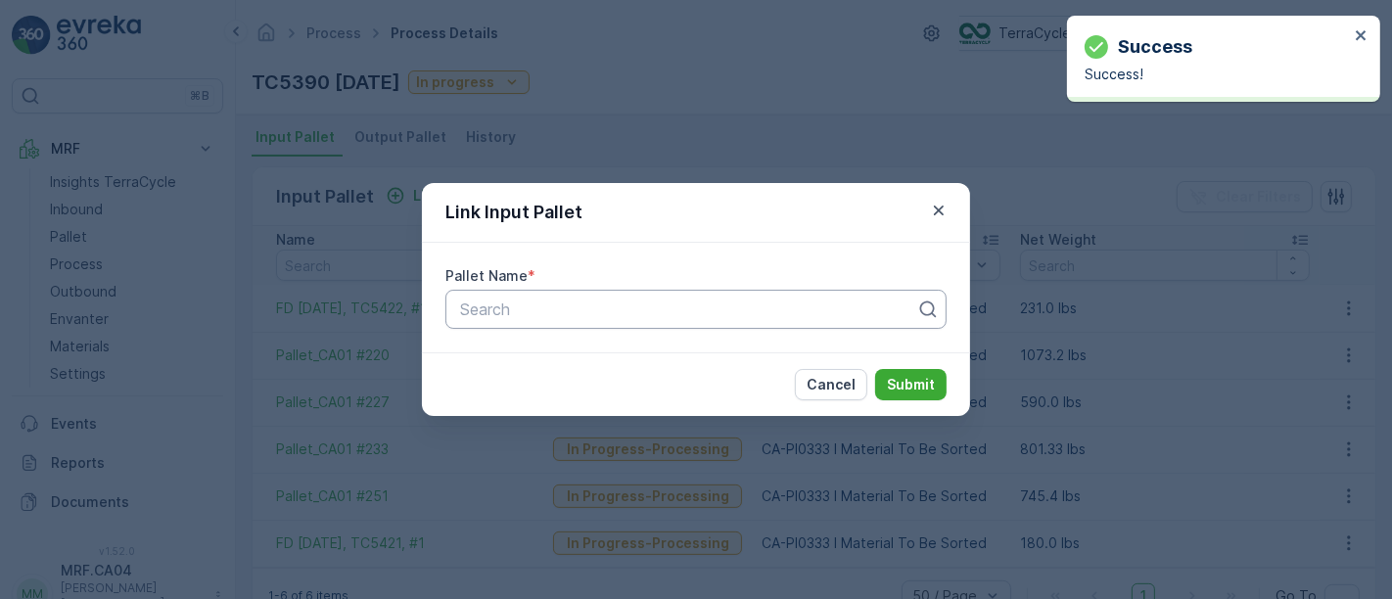
click at [532, 310] on div at bounding box center [688, 310] width 460 height 18
paste input "FD [DATE], TC5421, #1"
type input "FD [DATE], TC5421, #1"
click at [687, 309] on div at bounding box center [676, 310] width 437 height 18
click at [696, 308] on div at bounding box center [688, 310] width 460 height 18
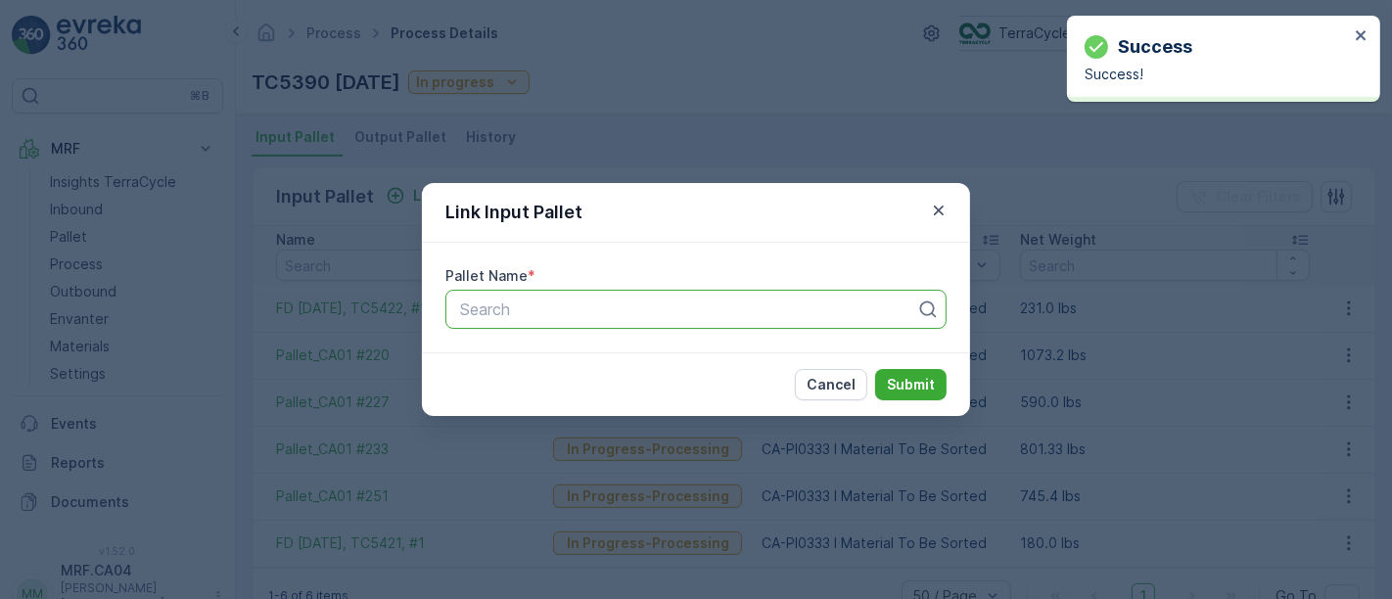
paste input "FD [DATE], TC5421, #1"
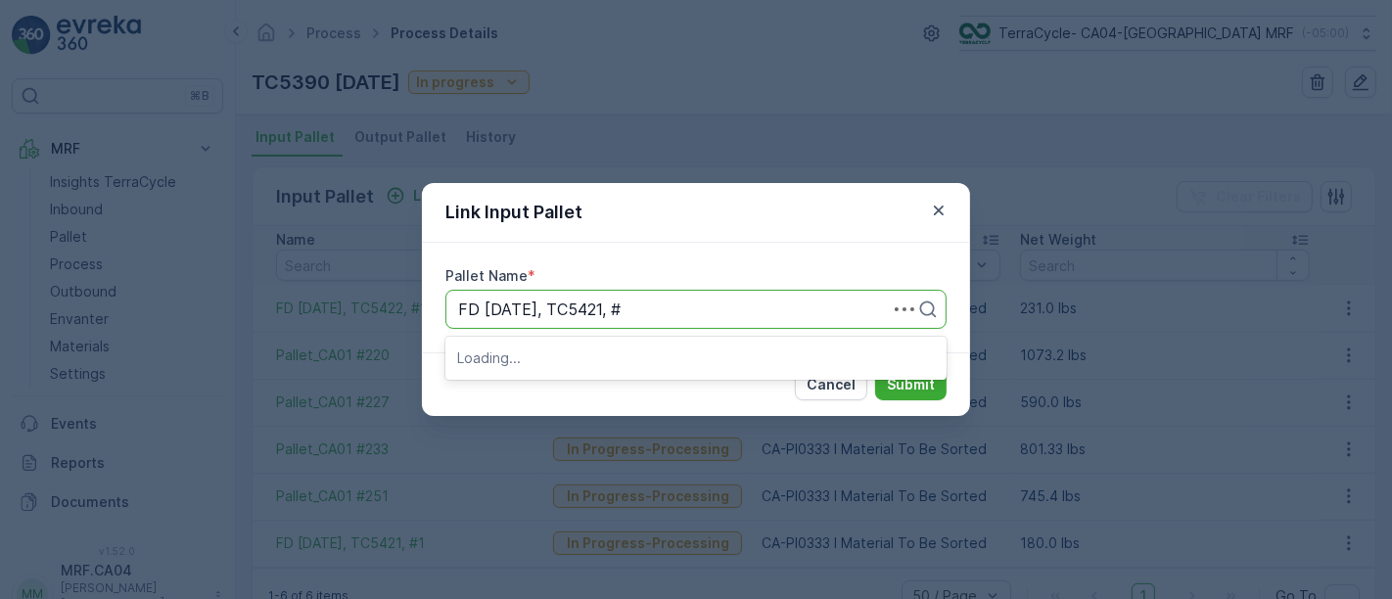
type input "FD [DATE], TC5421, #2"
click at [683, 316] on div at bounding box center [688, 310] width 460 height 18
click at [661, 312] on div at bounding box center [688, 310] width 460 height 18
paste input "FD [DATE], TC5421, #1"
click at [671, 311] on input "FD [DATE], TC5421, #1" at bounding box center [565, 310] width 214 height 18
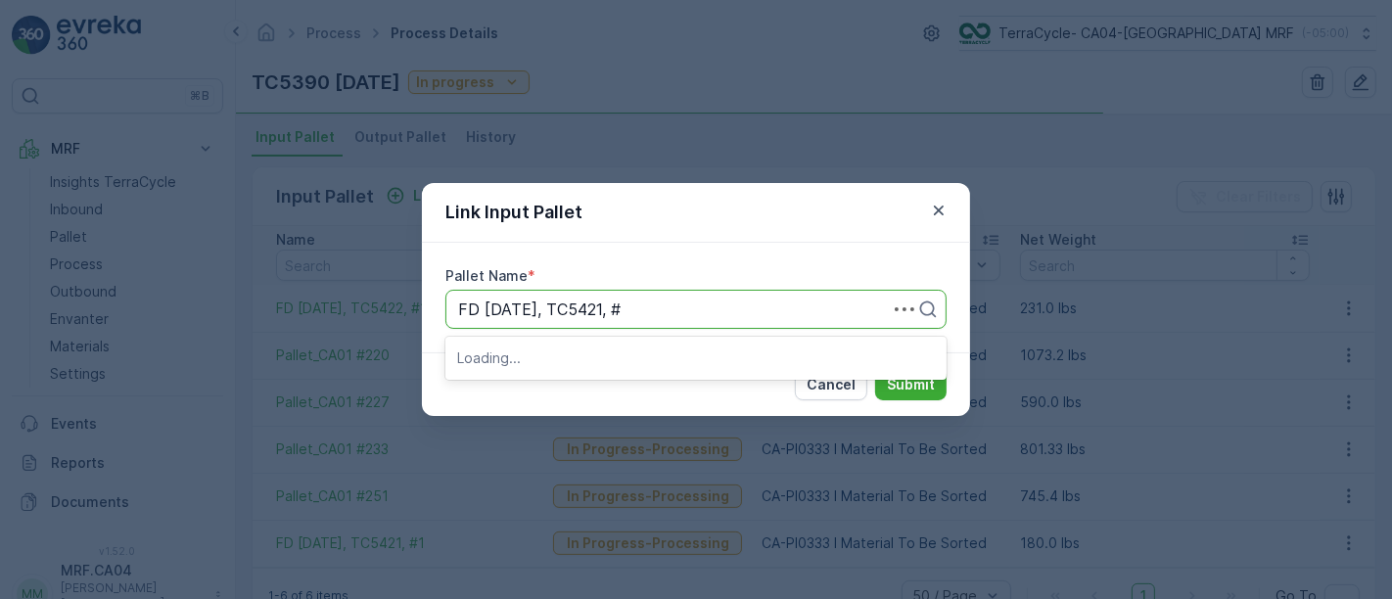
type input "FD [DATE], TC5421, #2"
click at [609, 354] on span "FD [DATE], TC5421, #2" at bounding box center [542, 358] width 171 height 18
click at [906, 385] on p "Submit" at bounding box center [911, 385] width 48 height 20
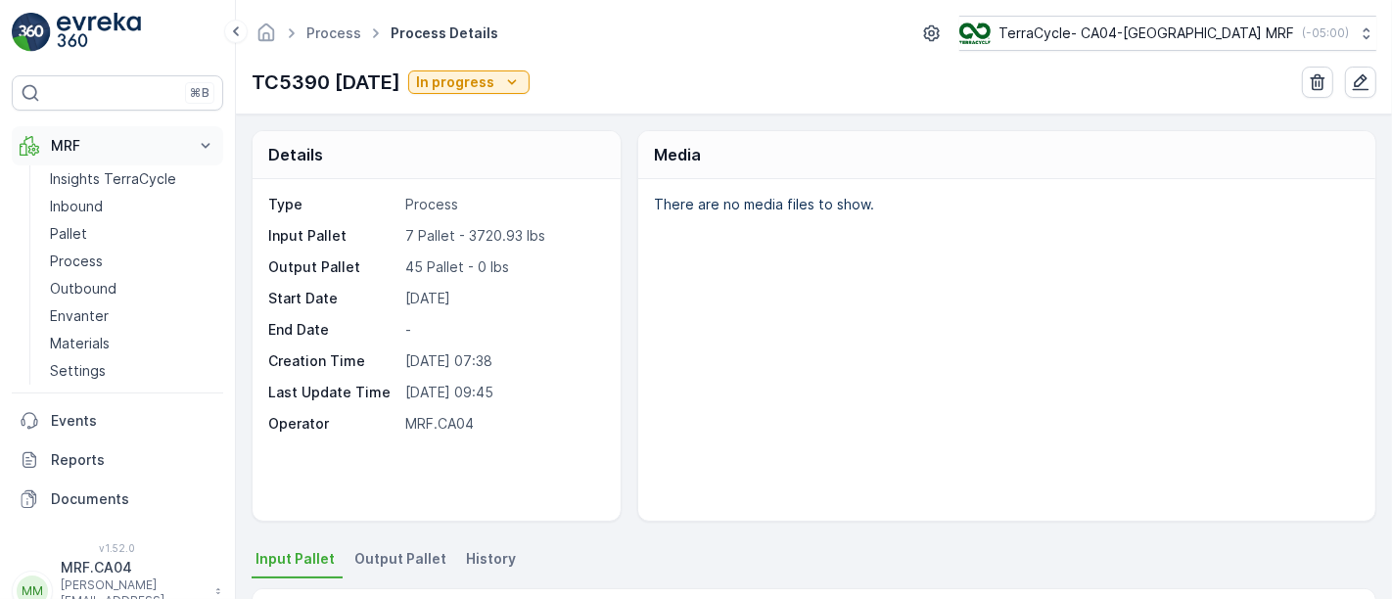
scroll to position [0, 0]
